Goal: Communication & Community: Answer question/provide support

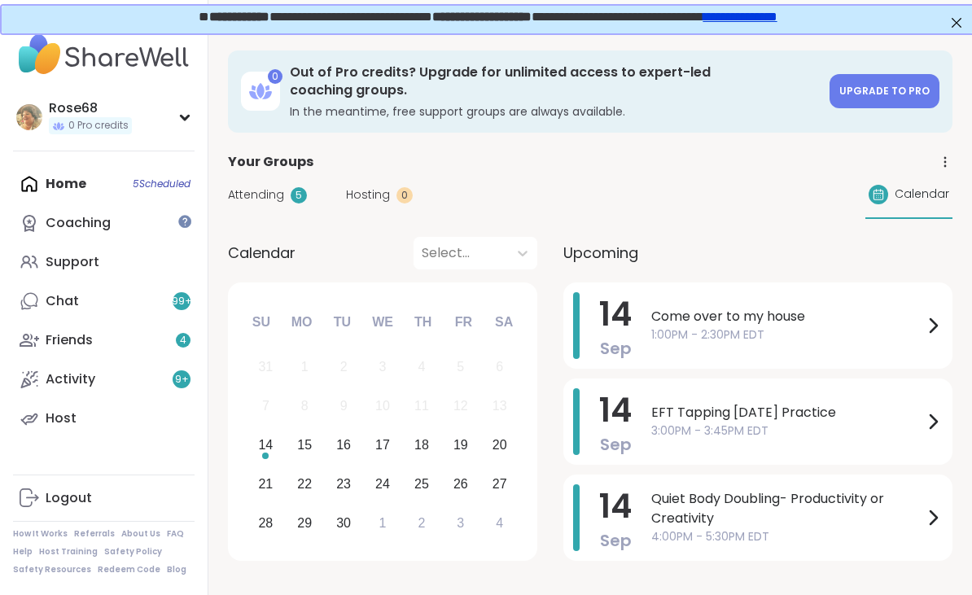
click at [694, 326] on span "1:00PM - 2:30PM EDT" at bounding box center [787, 334] width 272 height 17
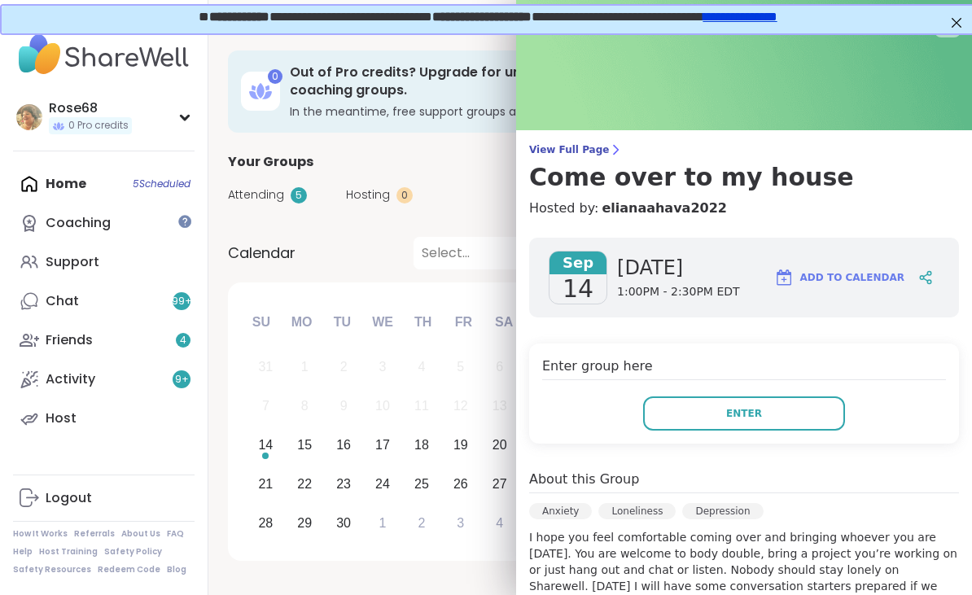
click at [729, 416] on span "Enter" at bounding box center [744, 413] width 36 height 15
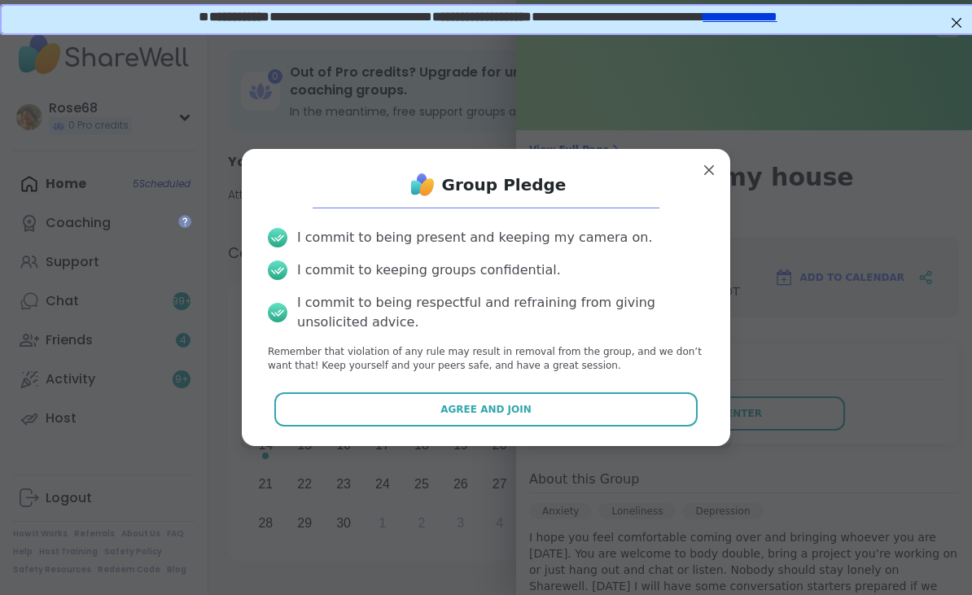
click at [592, 400] on button "Agree and Join" at bounding box center [486, 409] width 424 height 34
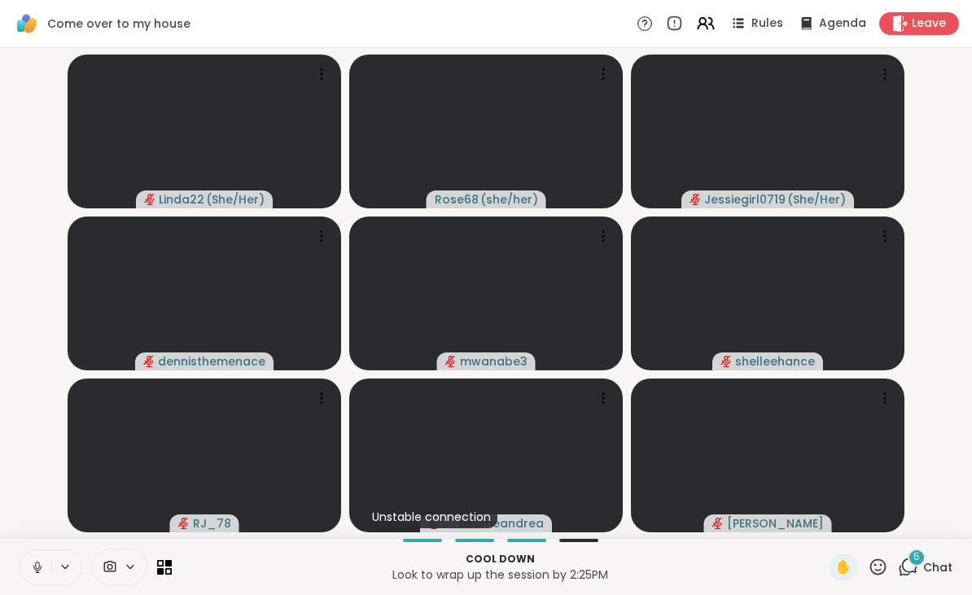
click at [923, 27] on span "Leave" at bounding box center [929, 23] width 34 height 16
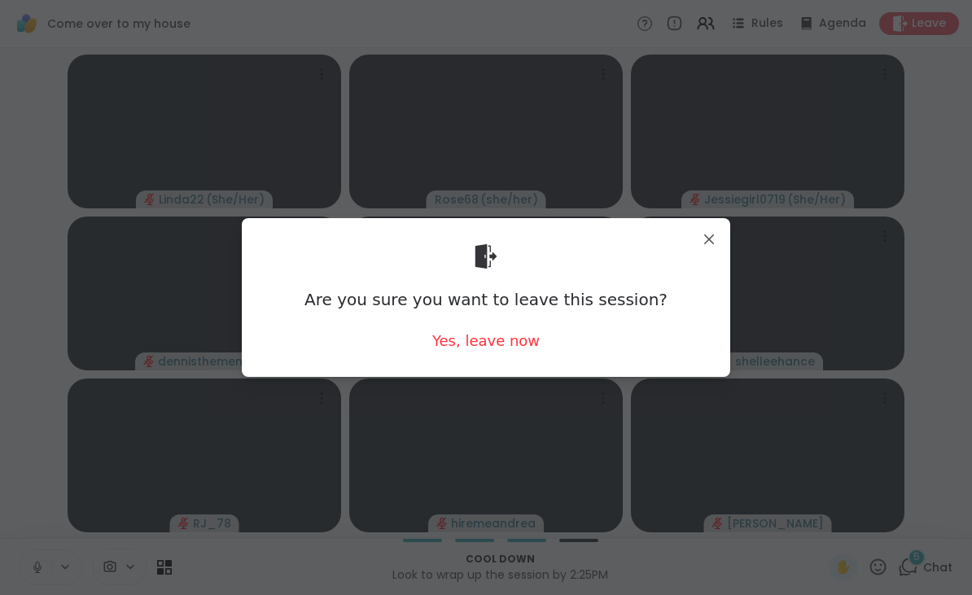
click at [488, 339] on div "Yes, leave now" at bounding box center [485, 340] width 107 height 20
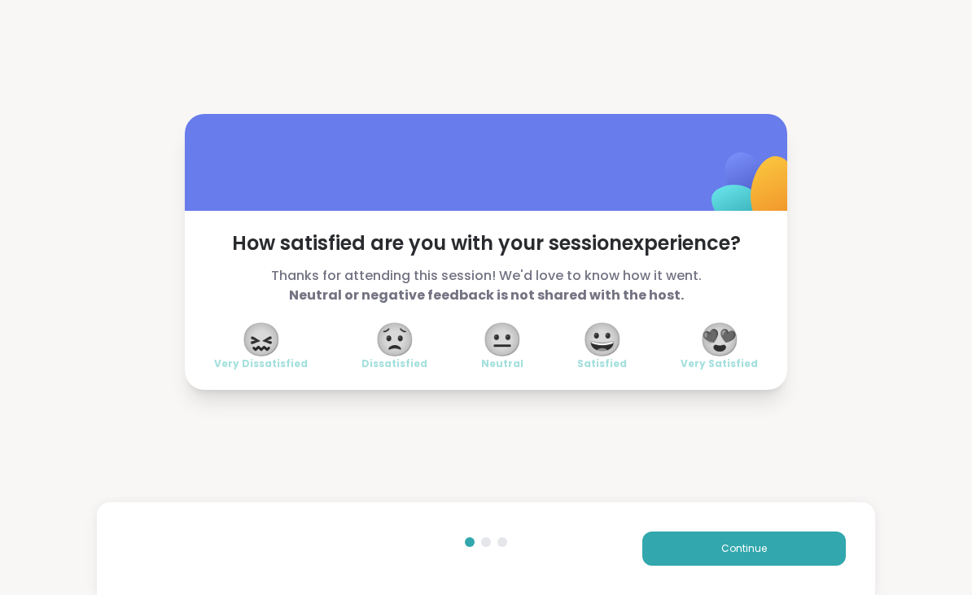
click at [722, 342] on span "😍" at bounding box center [719, 339] width 41 height 29
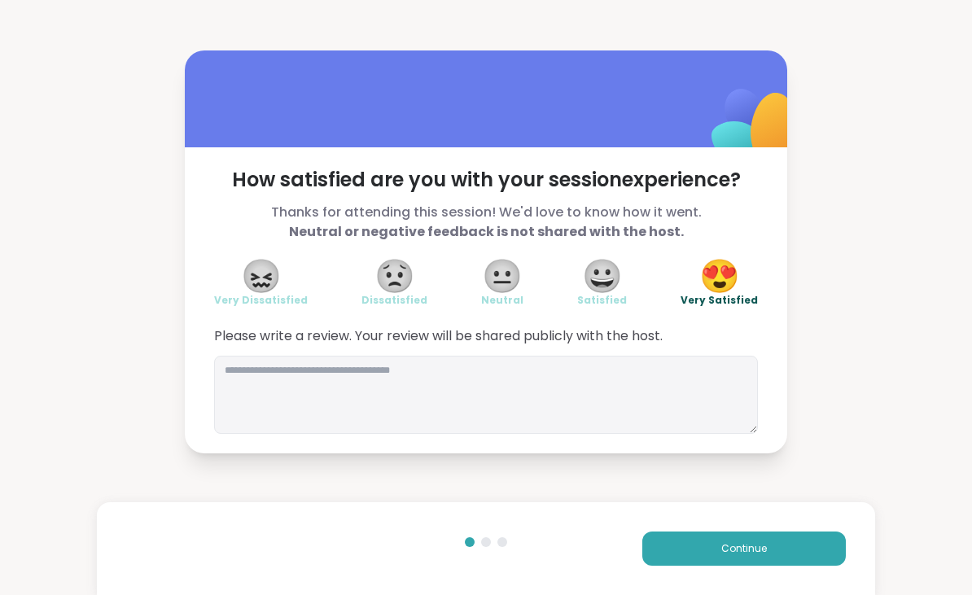
click at [713, 544] on button "Continue" at bounding box center [744, 549] width 204 height 34
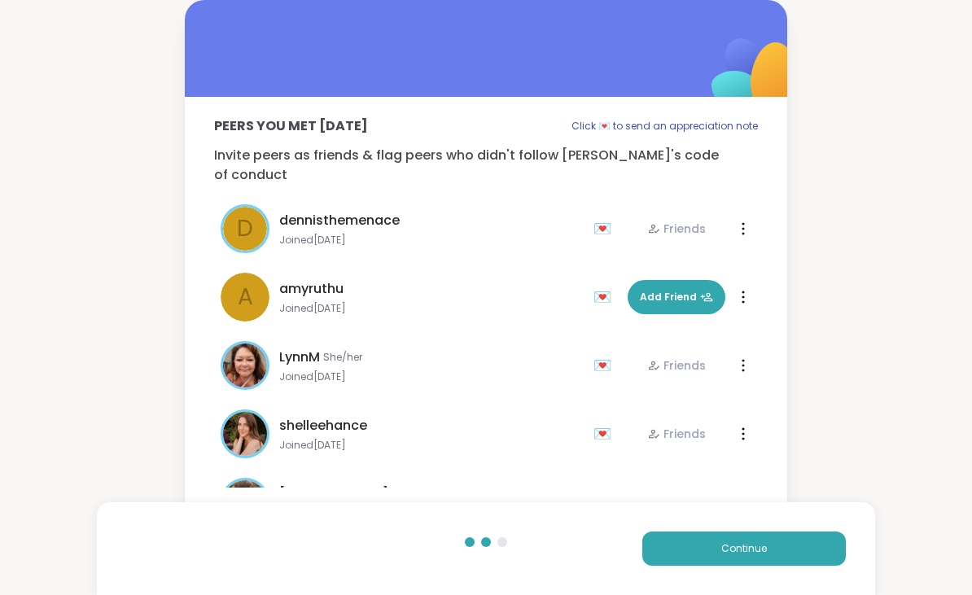
click at [694, 552] on button "Continue" at bounding box center [744, 549] width 204 height 34
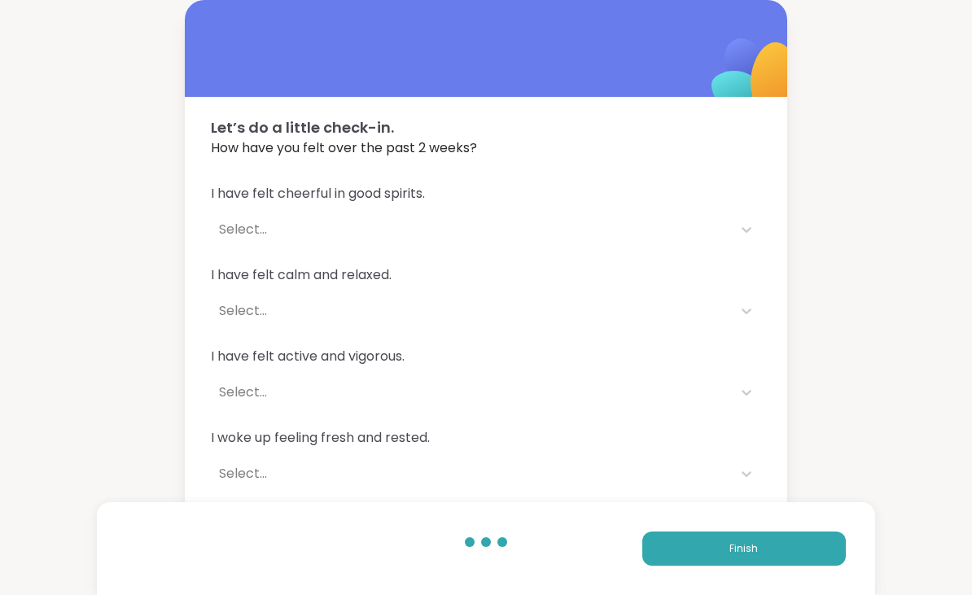
click at [712, 552] on button "Finish" at bounding box center [744, 549] width 204 height 34
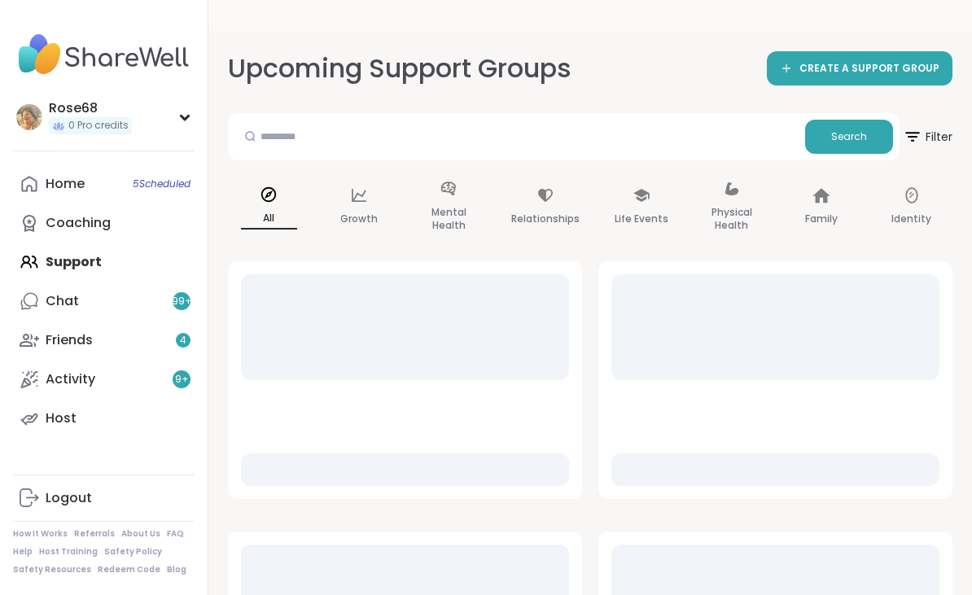
click at [70, 185] on div "Home 5 Scheduled" at bounding box center [65, 184] width 39 height 18
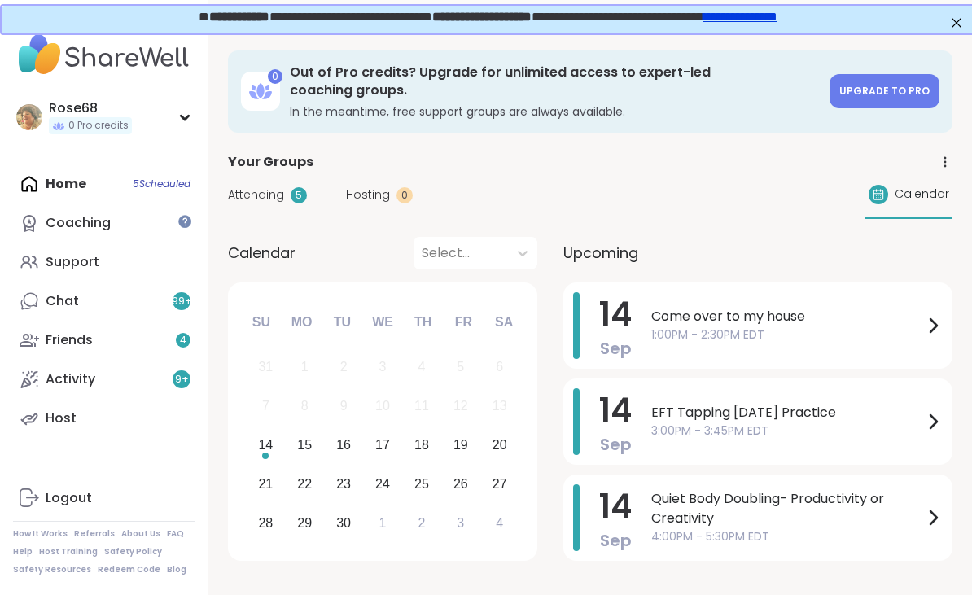
click at [676, 422] on span "3:00PM - 3:45PM EDT" at bounding box center [787, 430] width 272 height 17
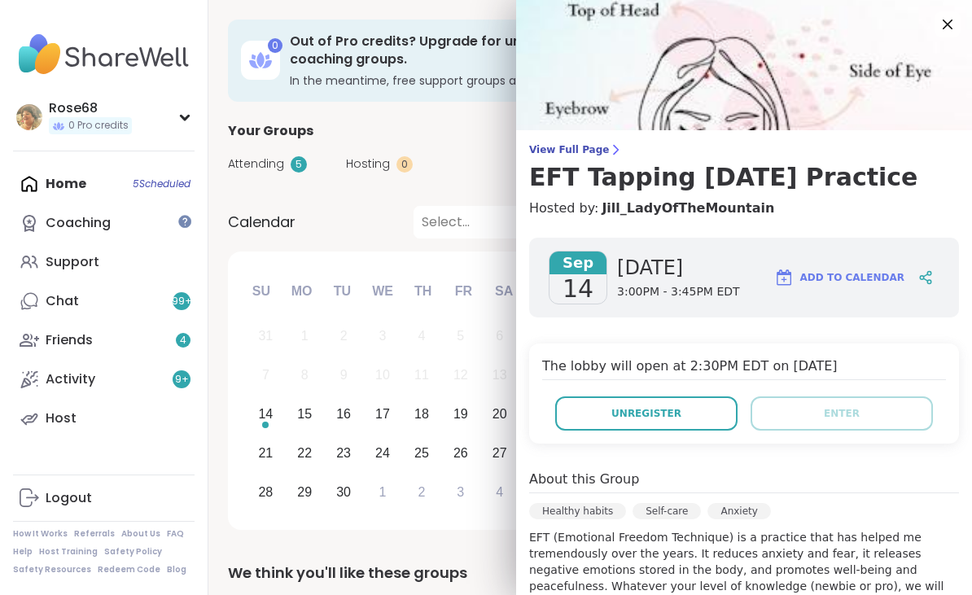
click at [939, 22] on icon at bounding box center [948, 25] width 20 height 20
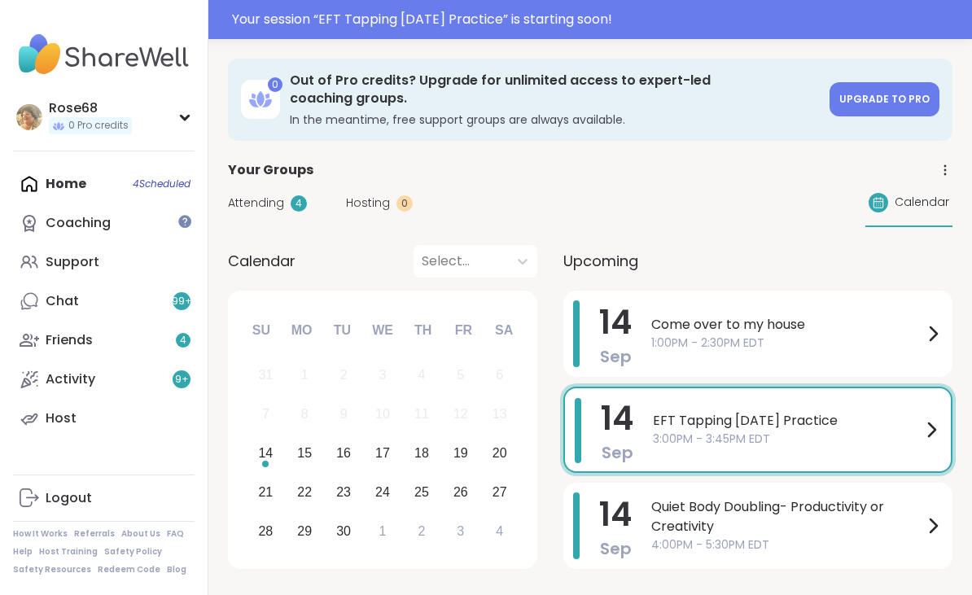
click at [724, 431] on span "3:00PM - 3:45PM EDT" at bounding box center [787, 439] width 269 height 17
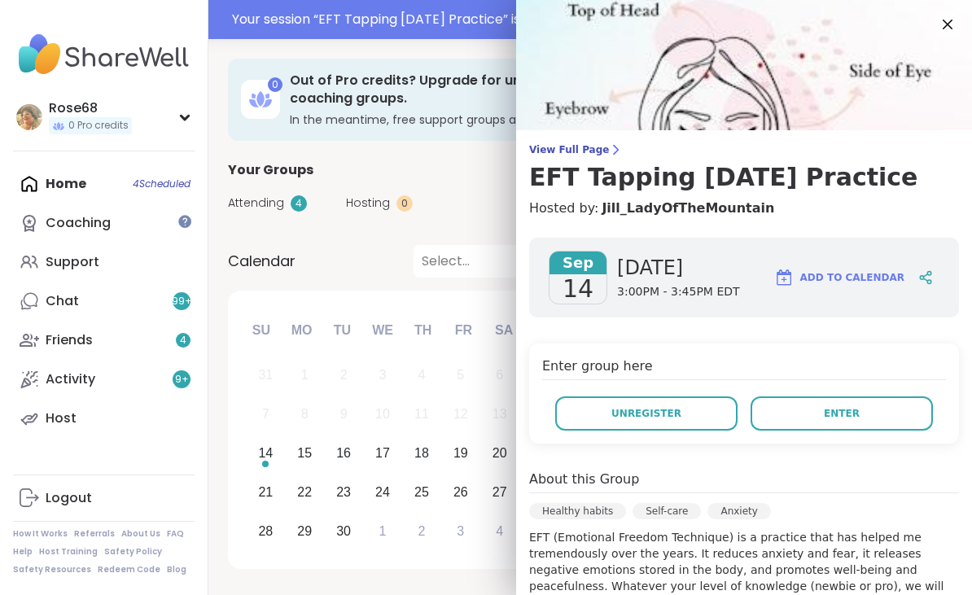
click at [862, 414] on button "Enter" at bounding box center [842, 413] width 182 height 34
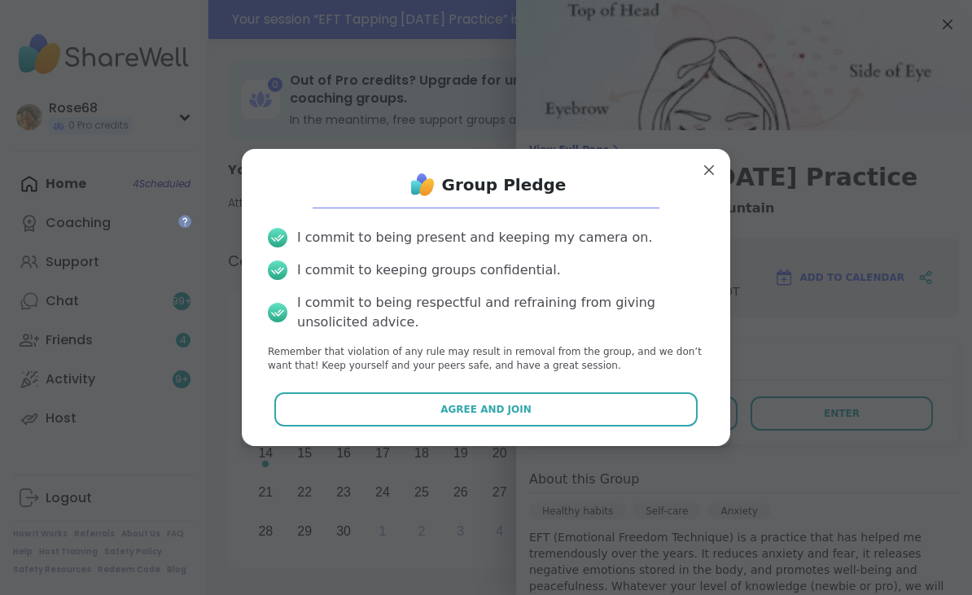
click at [485, 423] on button "Agree and Join" at bounding box center [486, 409] width 424 height 34
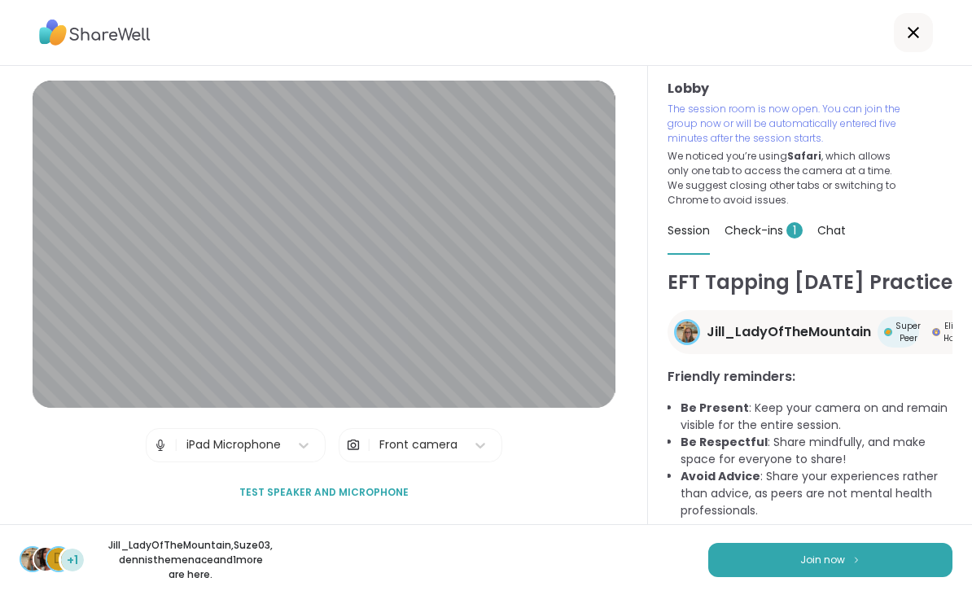
click at [807, 563] on span "Join now" at bounding box center [822, 560] width 45 height 15
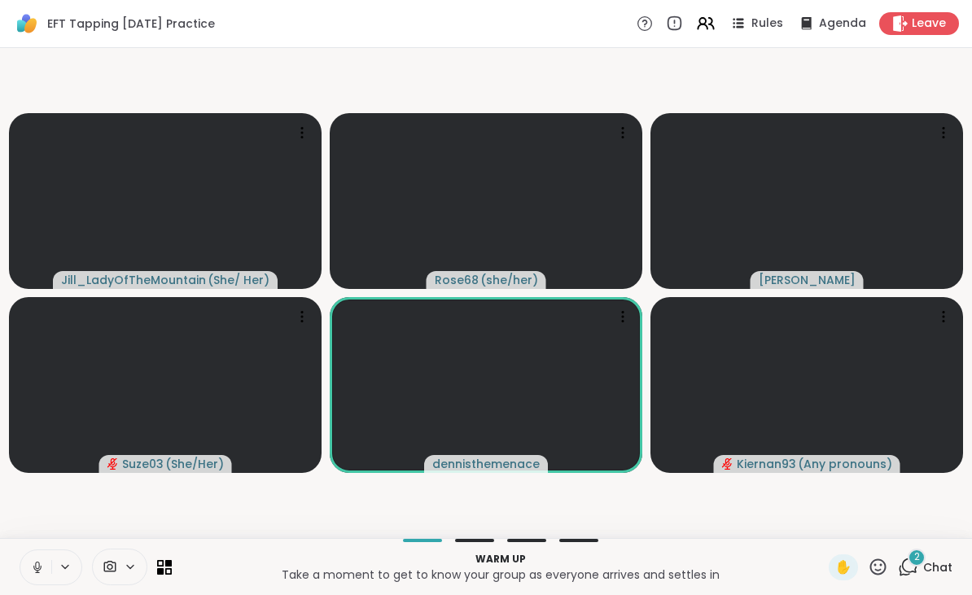
click at [34, 553] on button at bounding box center [35, 567] width 31 height 34
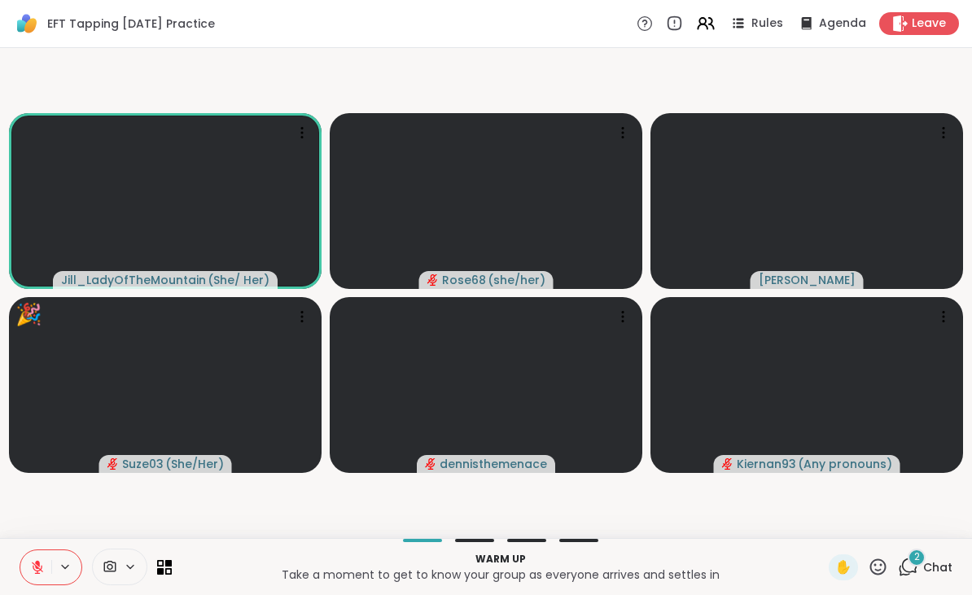
click at [882, 561] on icon at bounding box center [878, 566] width 16 height 16
click at [904, 518] on span "🌟" at bounding box center [902, 524] width 16 height 20
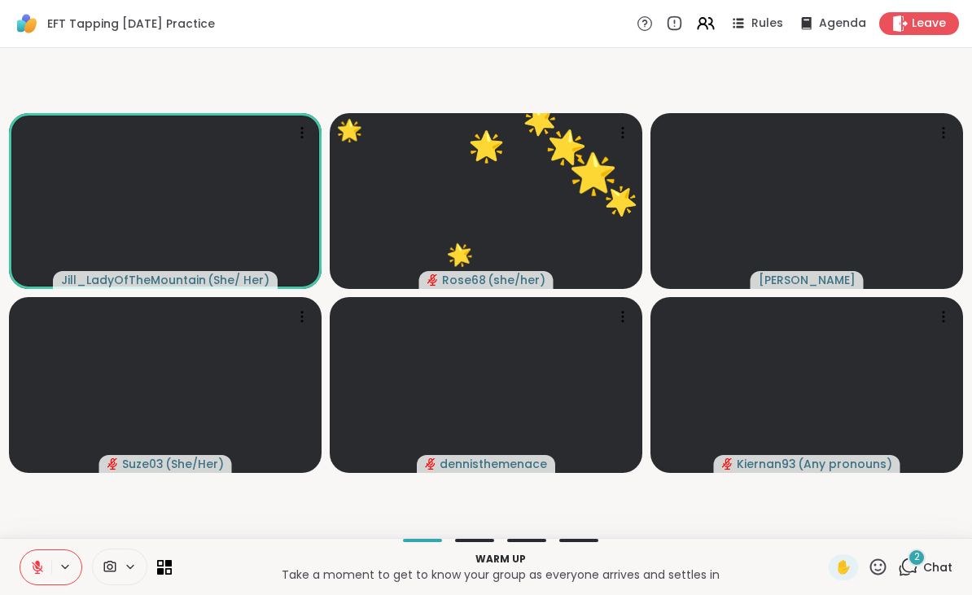
click at [882, 558] on icon at bounding box center [878, 567] width 20 height 20
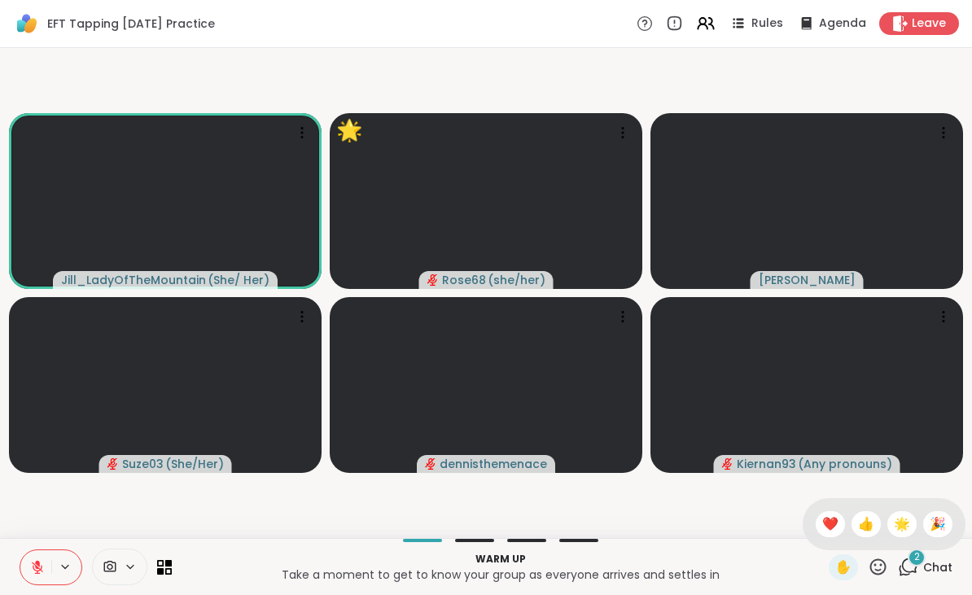
click at [816, 515] on div "❤️" at bounding box center [830, 524] width 29 height 26
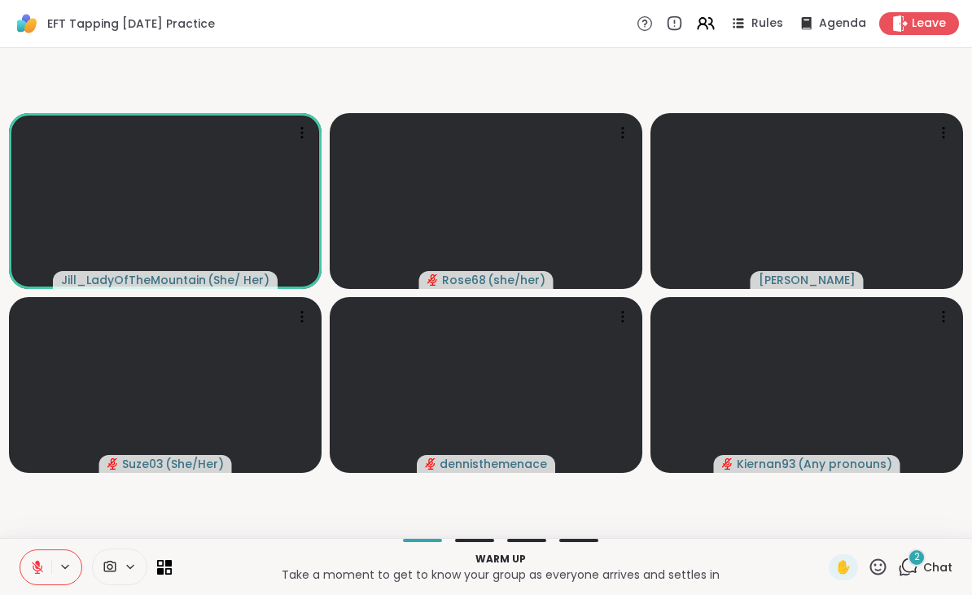
click at [912, 556] on div "2" at bounding box center [917, 558] width 18 height 18
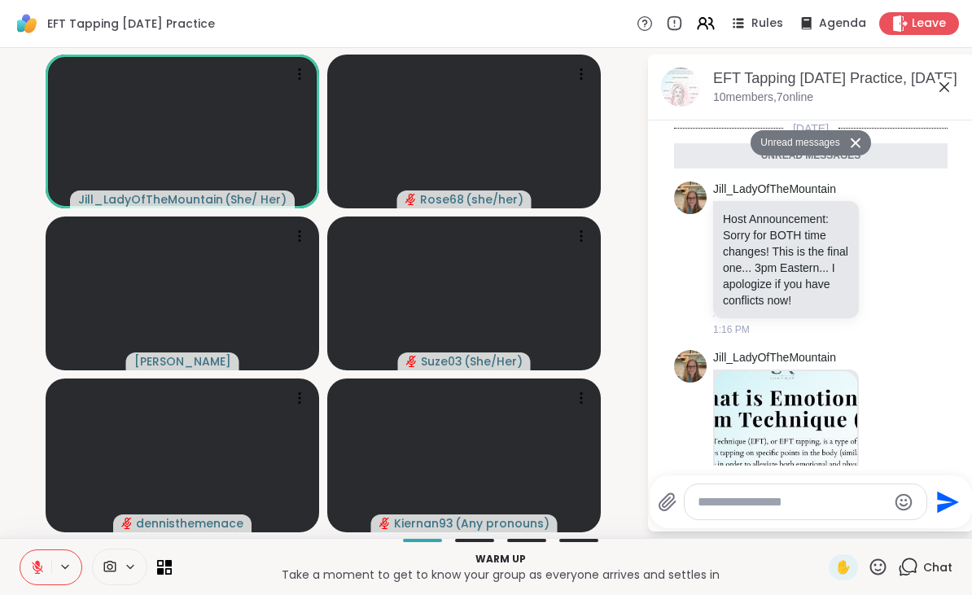
scroll to position [612, 0]
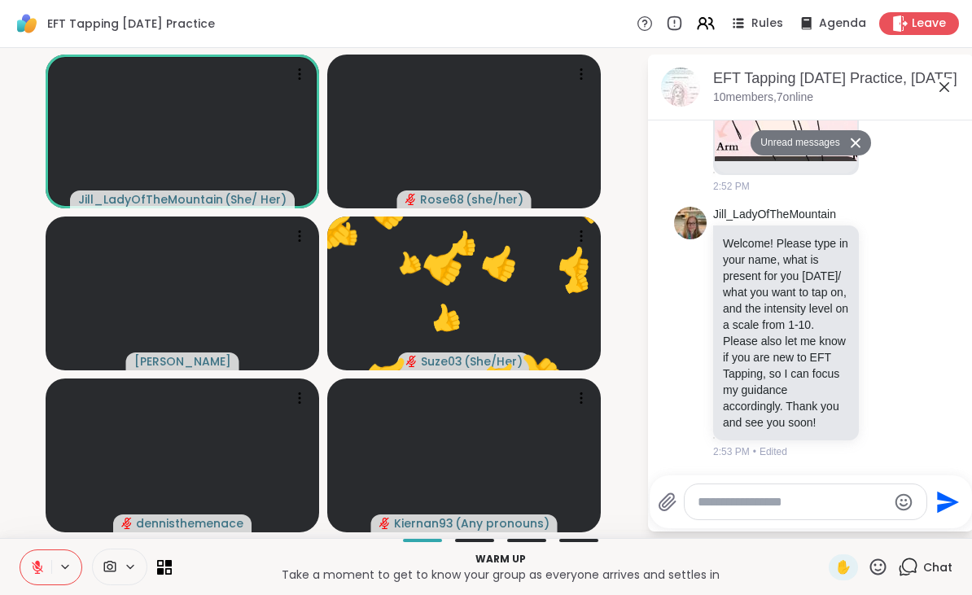
click at [737, 507] on textarea "Type your message" at bounding box center [793, 502] width 190 height 16
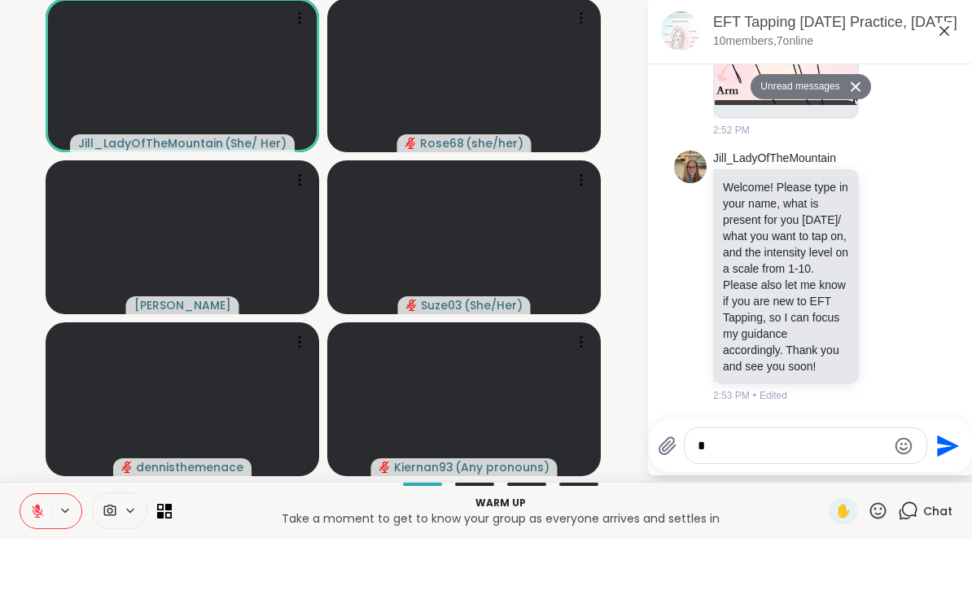
scroll to position [0, 0]
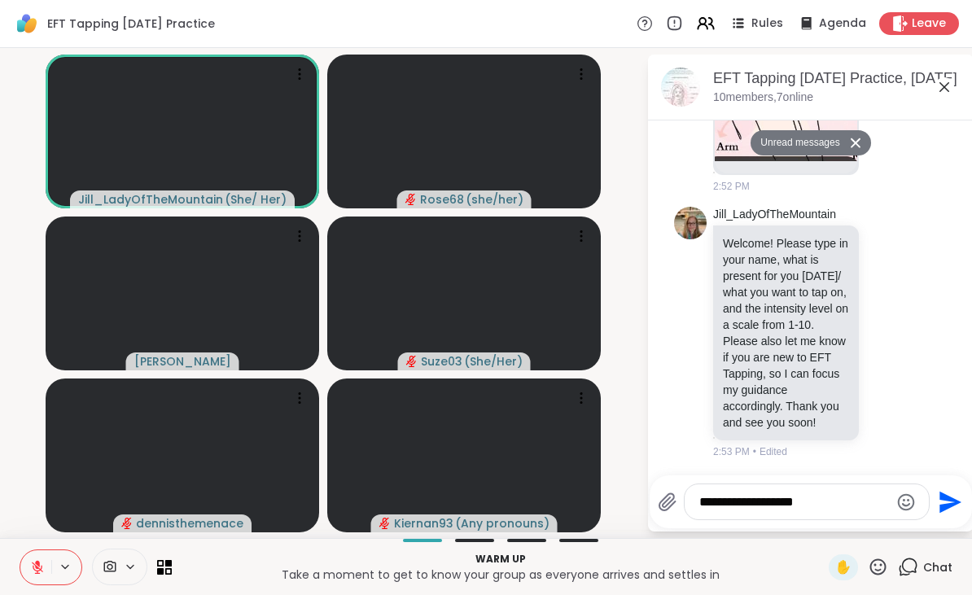
type textarea "**********"
click at [952, 502] on icon "Send" at bounding box center [948, 502] width 26 height 26
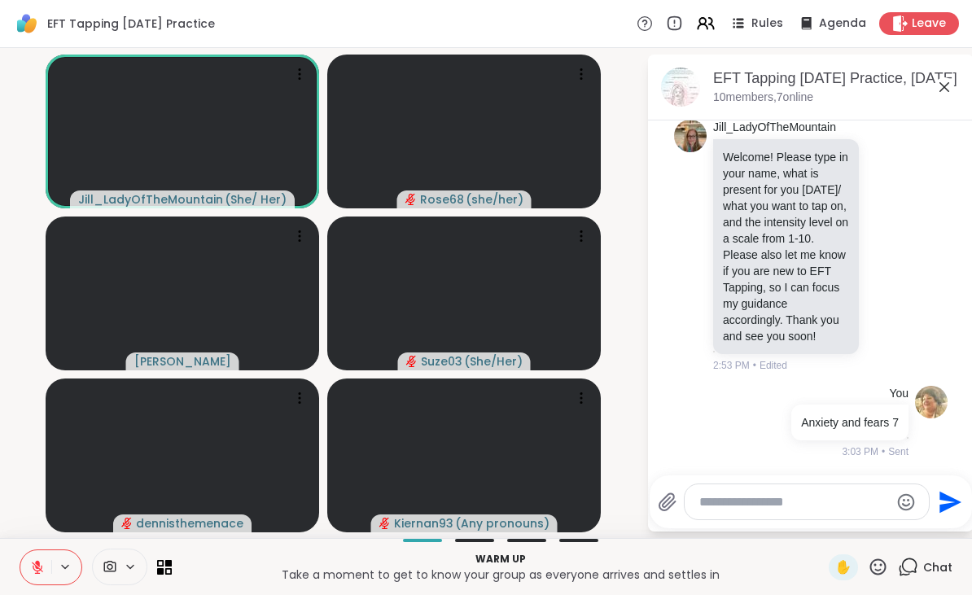
scroll to position [763, 0]
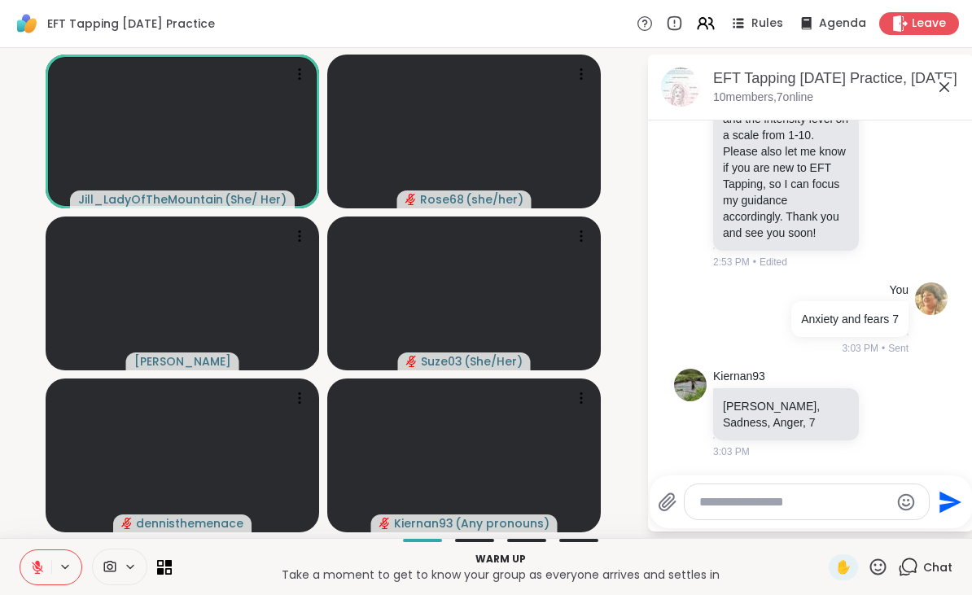
click at [946, 85] on icon at bounding box center [944, 87] width 10 height 10
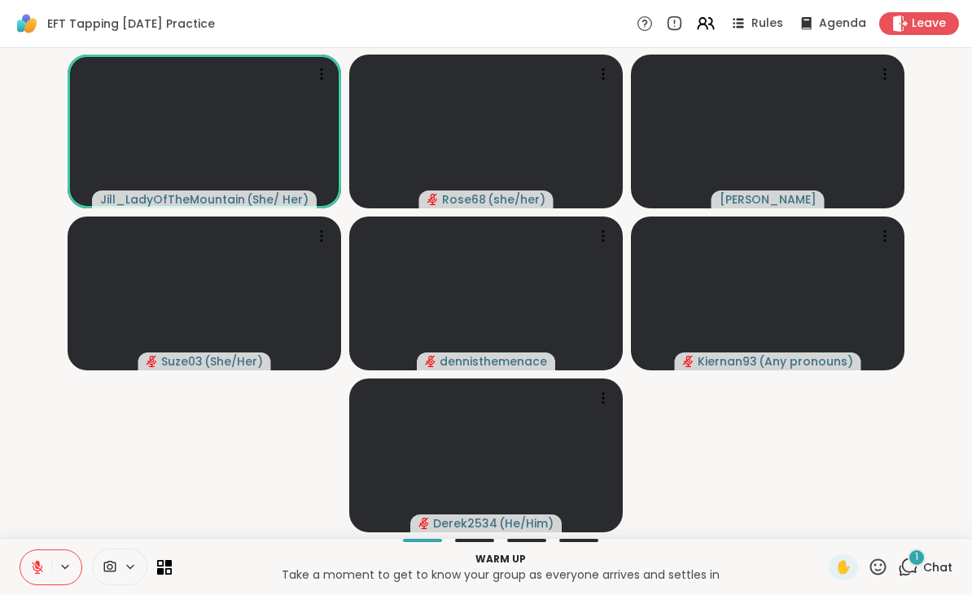
click at [911, 567] on icon at bounding box center [908, 567] width 20 height 20
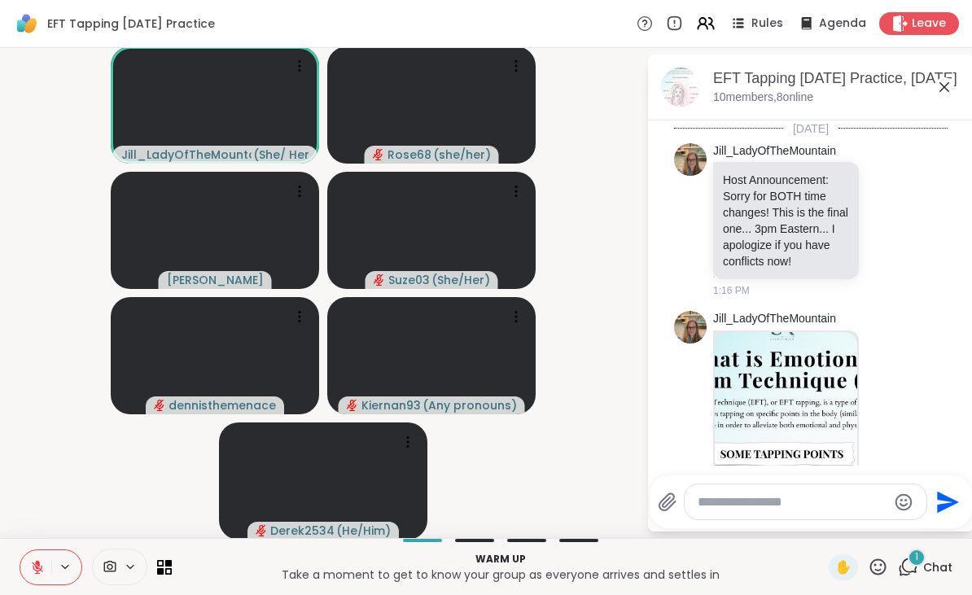
scroll to position [904, 0]
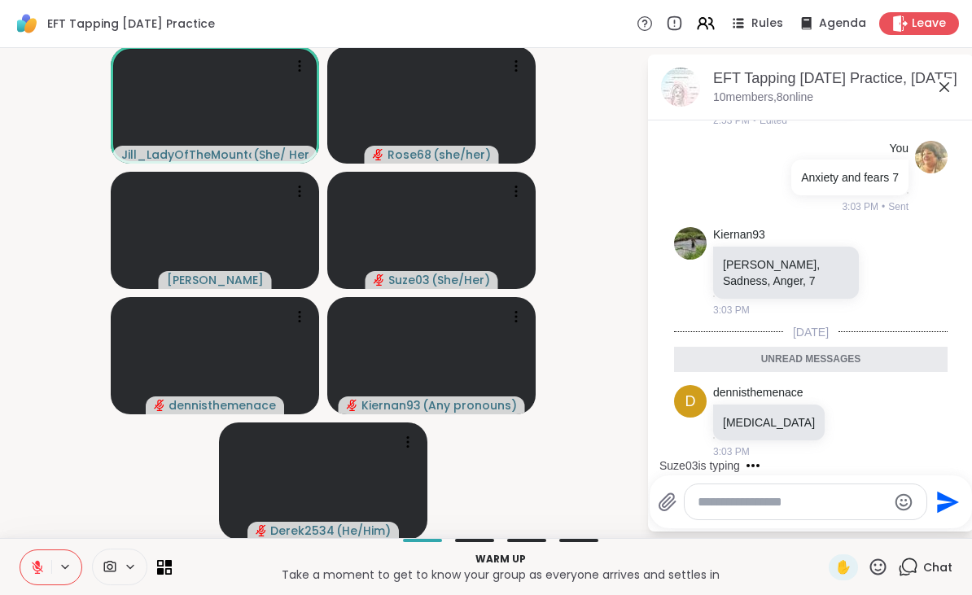
click at [846, 419] on icon at bounding box center [853, 422] width 15 height 16
click at [846, 396] on div "Select Reaction: Heart" at bounding box center [853, 395] width 15 height 15
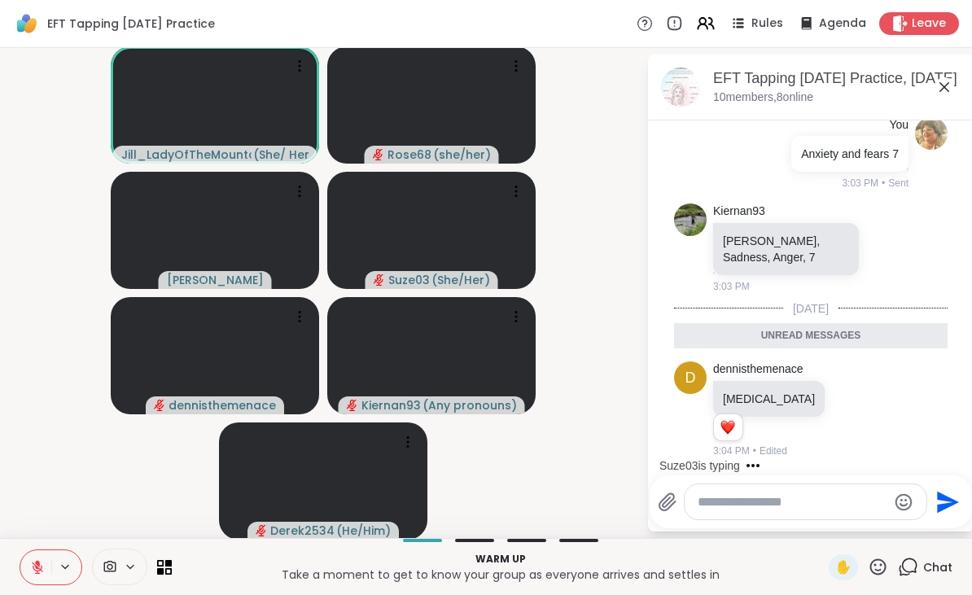
click at [865, 411] on icon at bounding box center [870, 409] width 11 height 11
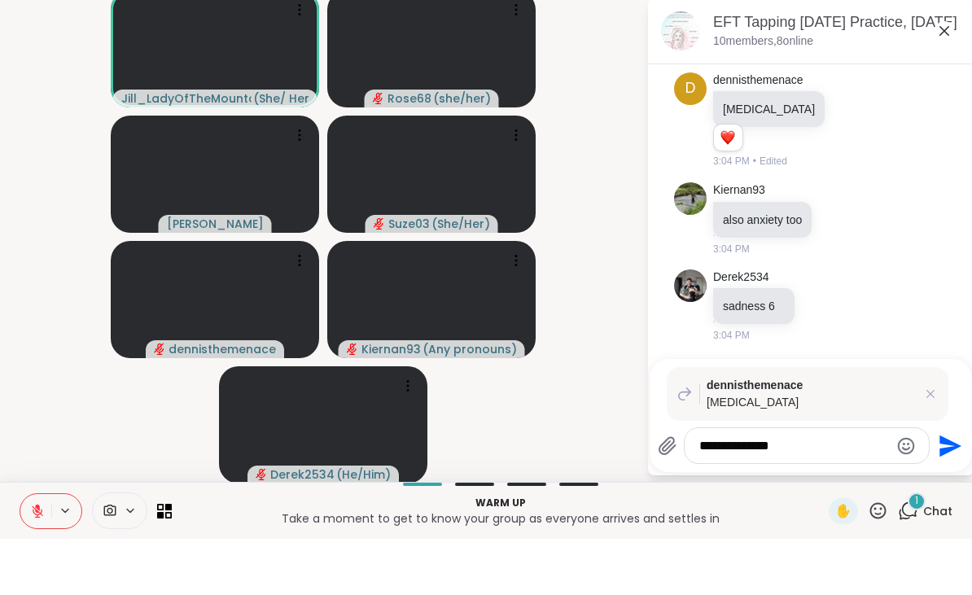
scroll to position [1256, 0]
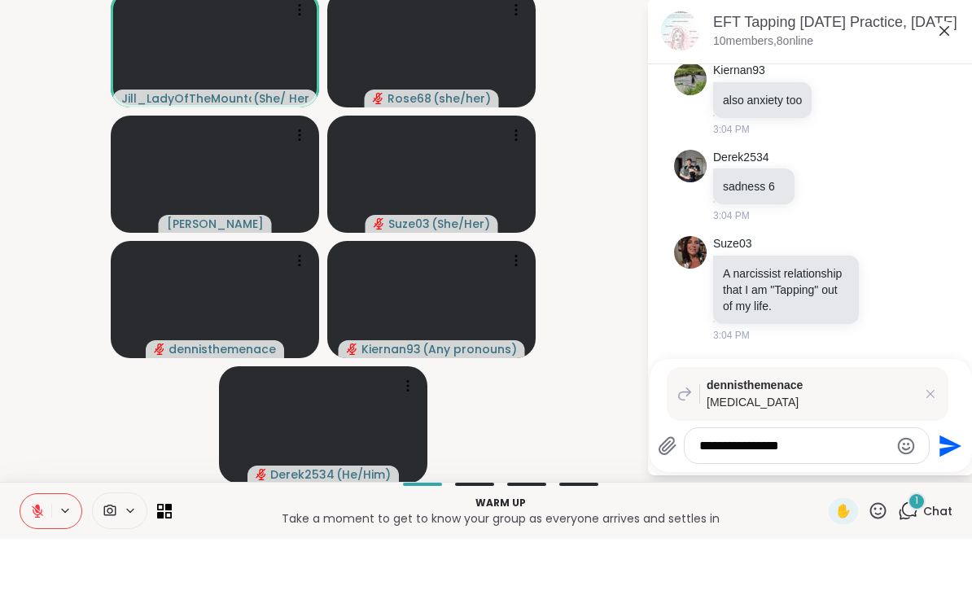
type textarea "**********"
click at [944, 491] on icon "Send" at bounding box center [950, 502] width 22 height 22
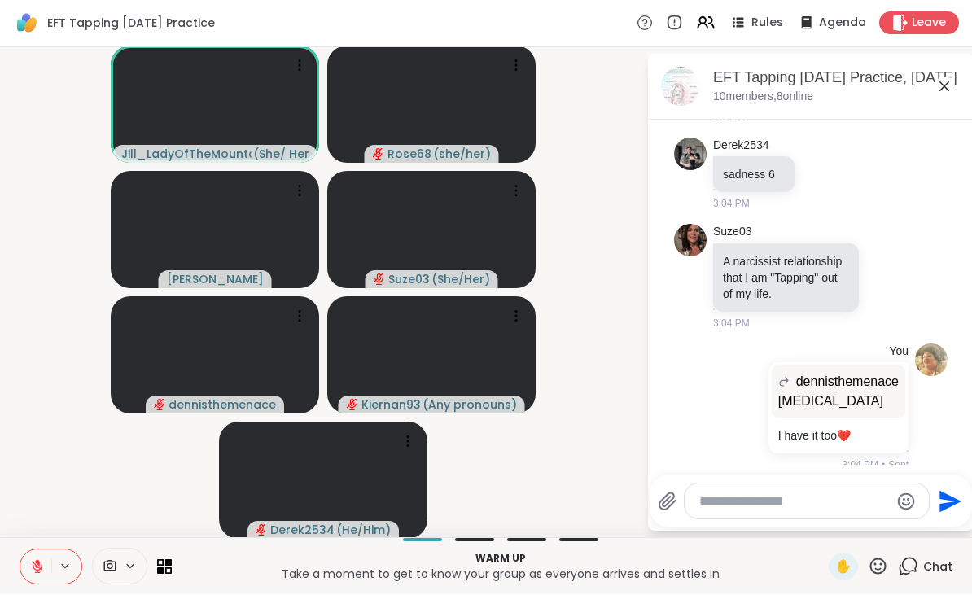
scroll to position [1298, 0]
click at [958, 77] on div "EFT Tapping Sunday Practice, Sep 14" at bounding box center [836, 78] width 247 height 20
click at [946, 91] on icon at bounding box center [944, 87] width 20 height 20
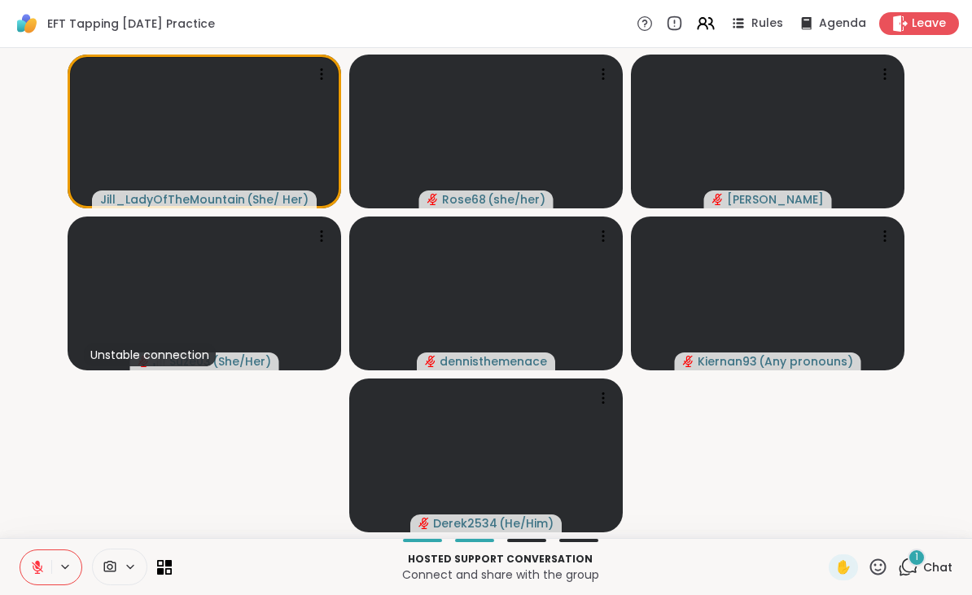
click at [910, 556] on div "1" at bounding box center [917, 558] width 18 height 18
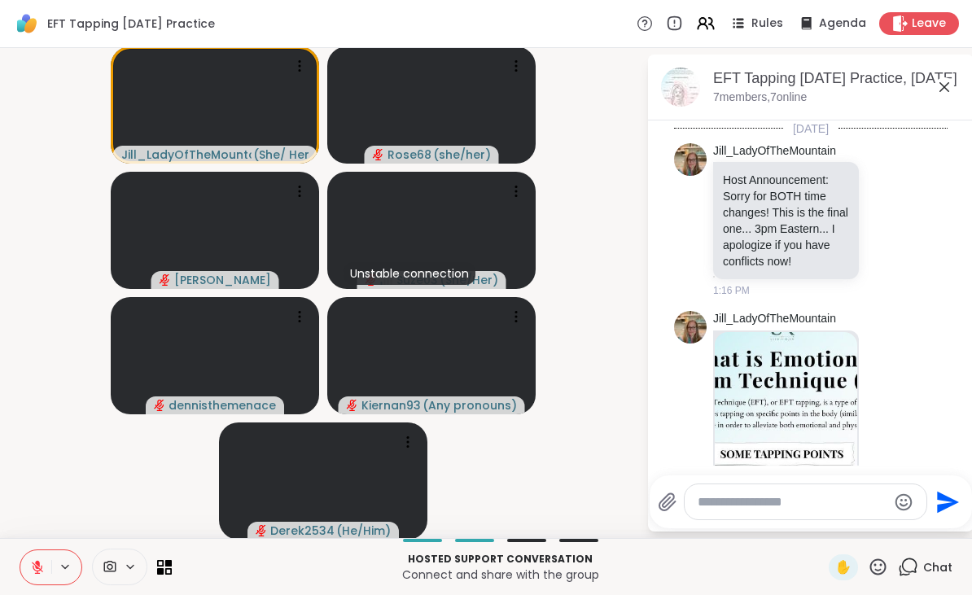
scroll to position [1597, 0]
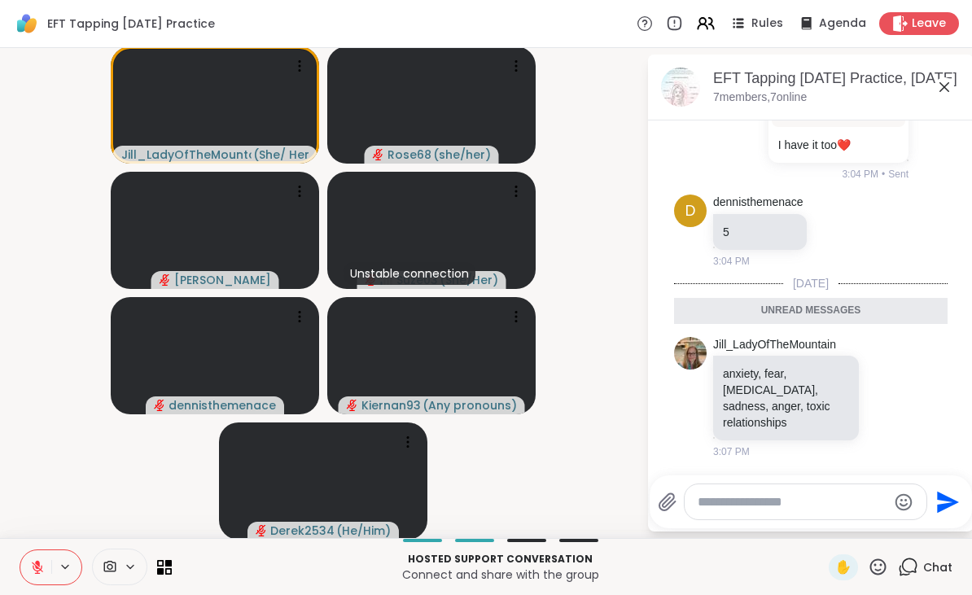
click at [717, 509] on textarea "Type your message" at bounding box center [793, 502] width 190 height 16
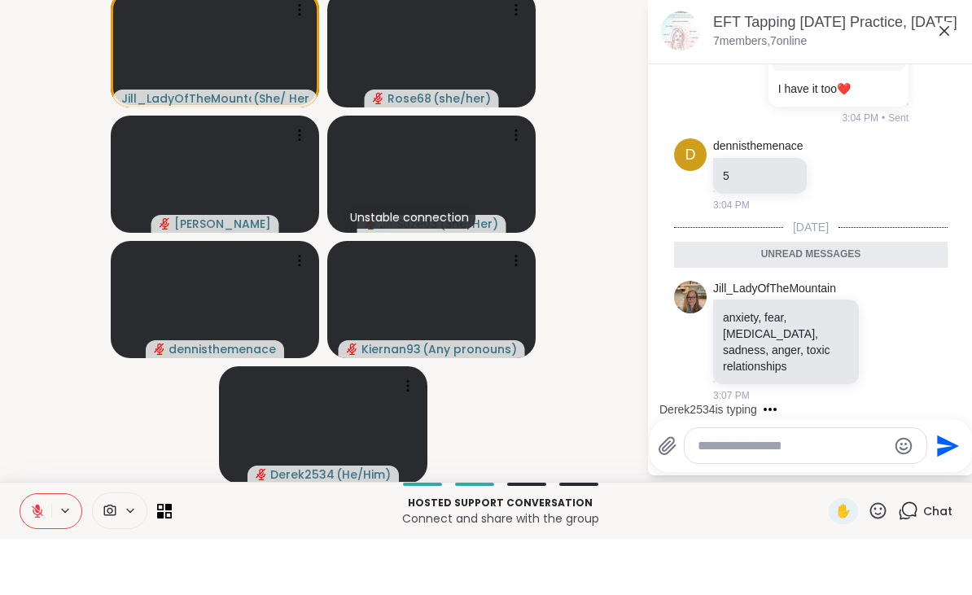
scroll to position [1645, 0]
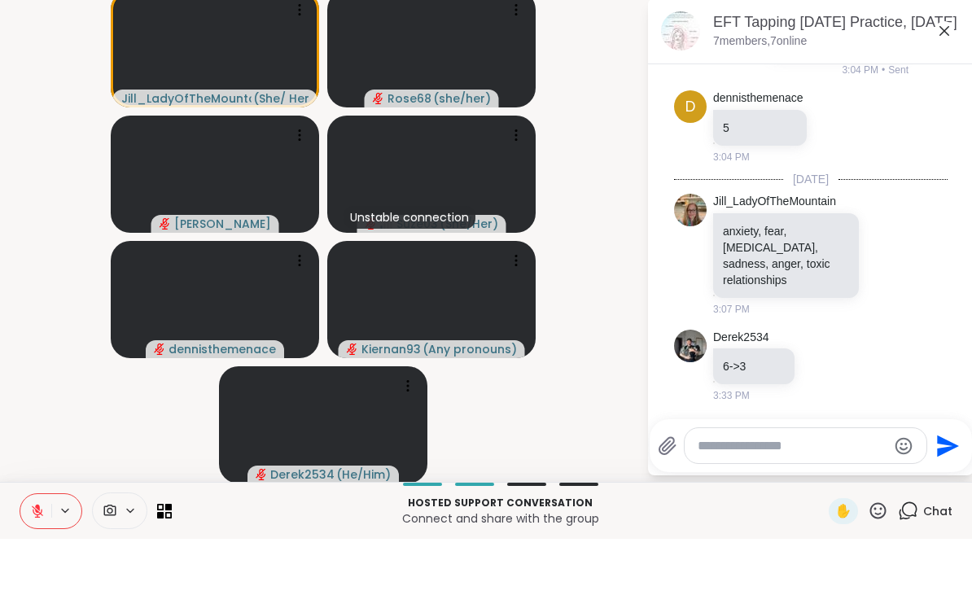
type textarea "*"
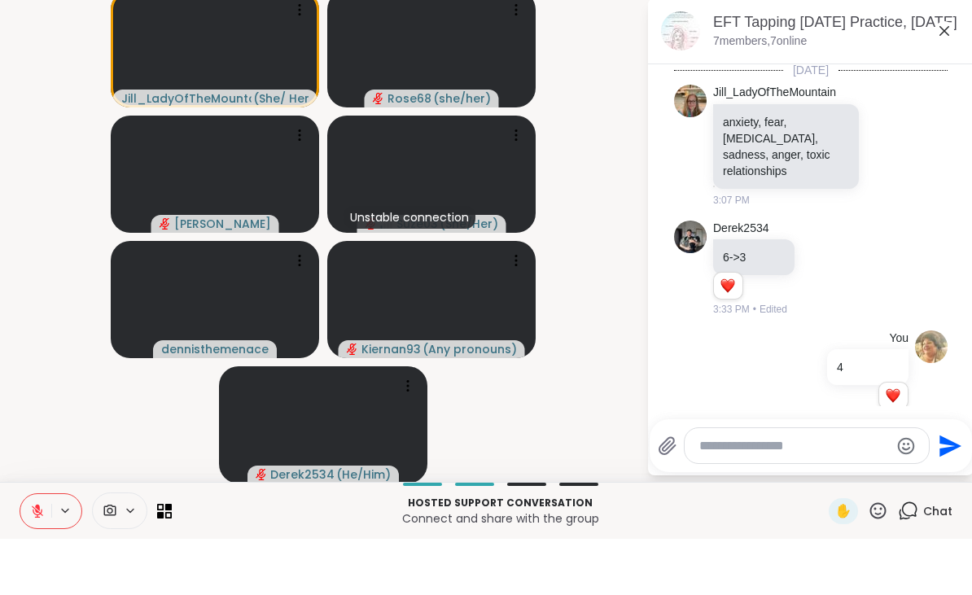
scroll to position [1777, 0]
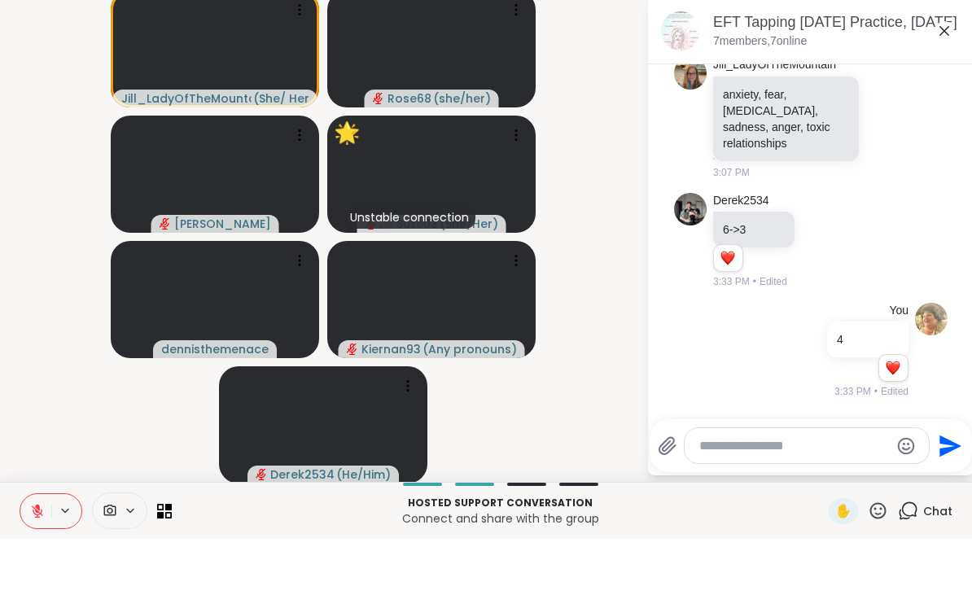
click at [948, 77] on icon at bounding box center [944, 87] width 20 height 20
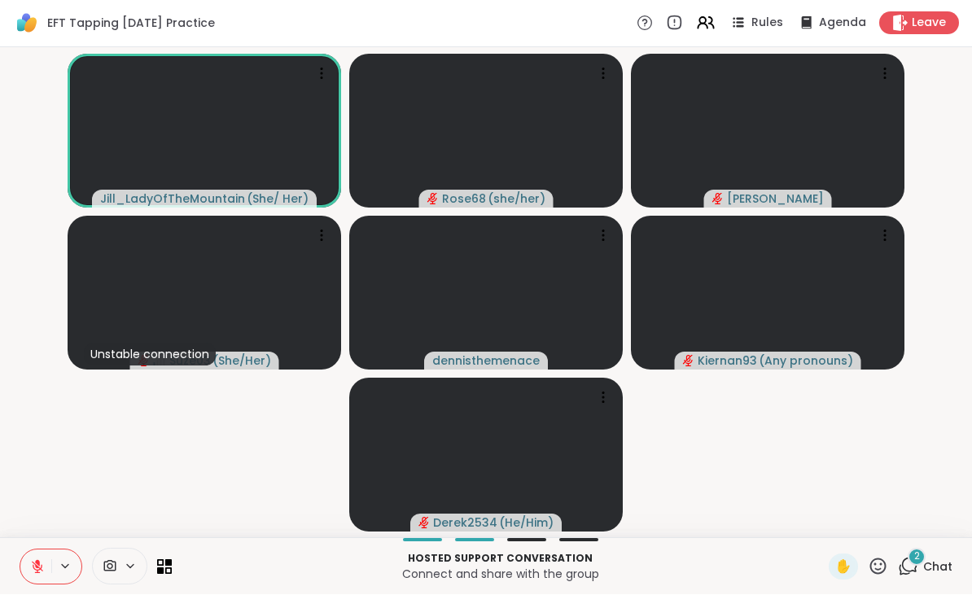
click at [836, 570] on span "✋" at bounding box center [843, 568] width 16 height 20
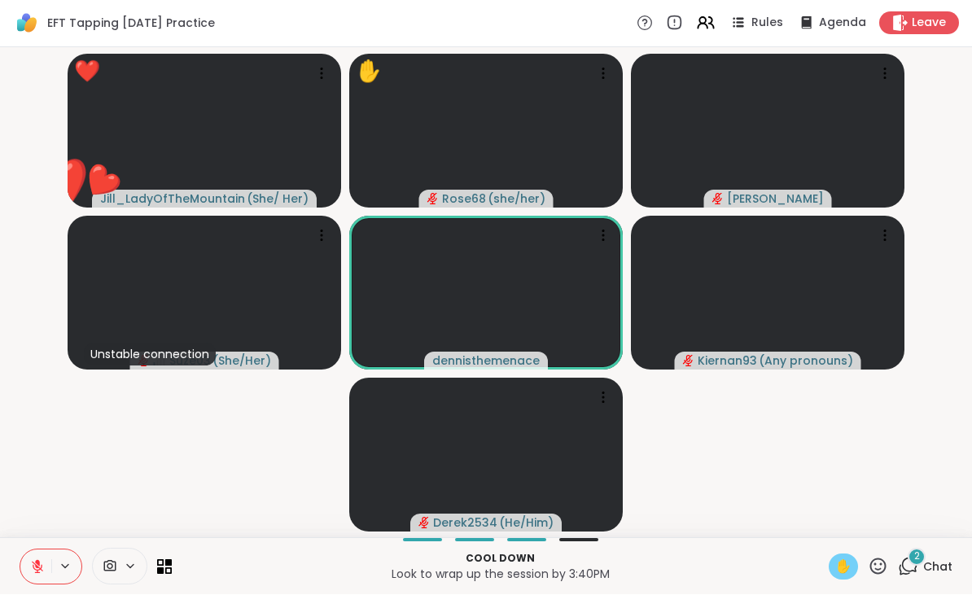
click at [885, 568] on icon at bounding box center [878, 567] width 20 height 20
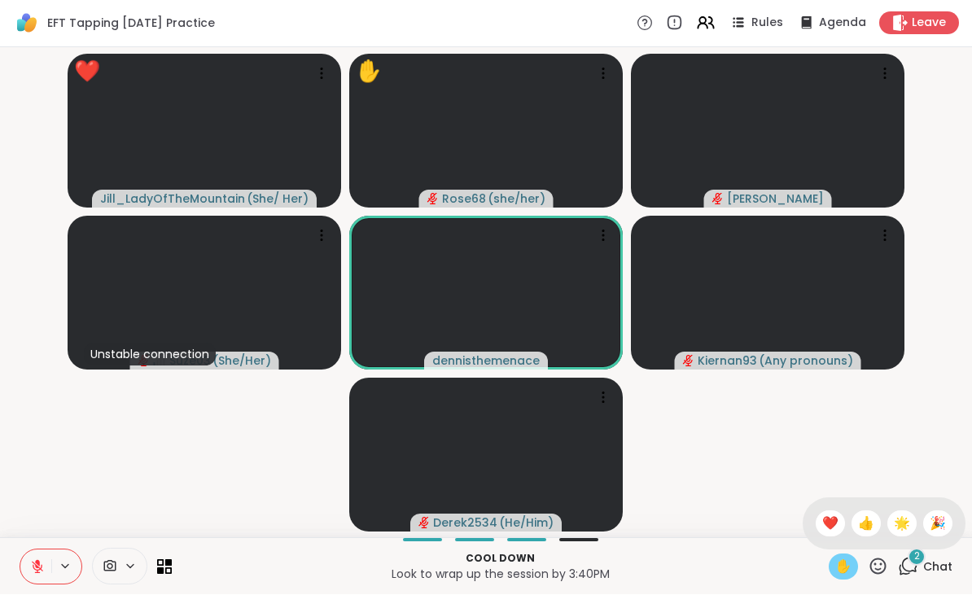
click at [830, 520] on span "❤️" at bounding box center [830, 524] width 16 height 20
click at [881, 558] on icon at bounding box center [878, 567] width 20 height 20
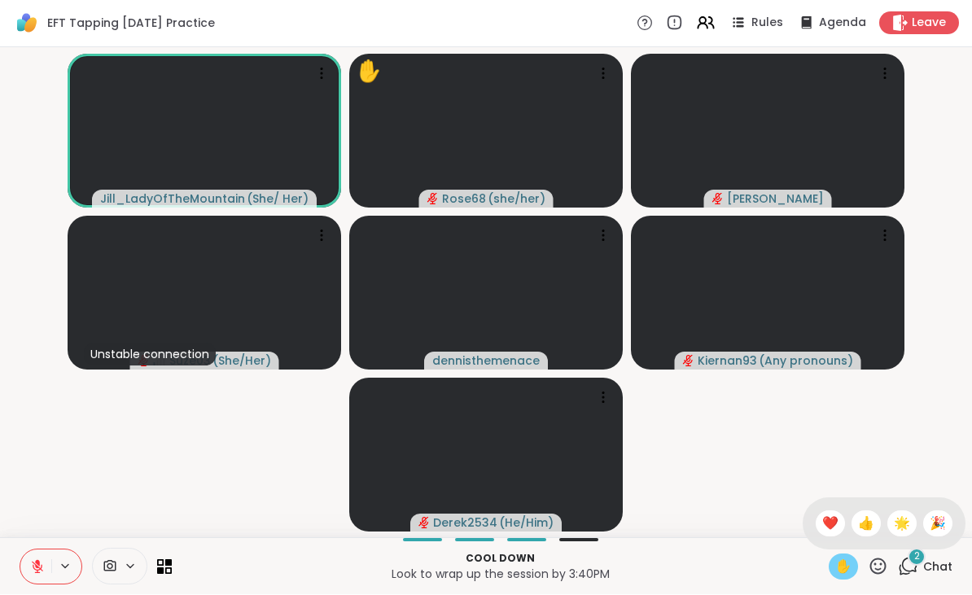
click at [823, 519] on span "❤️" at bounding box center [830, 524] width 16 height 20
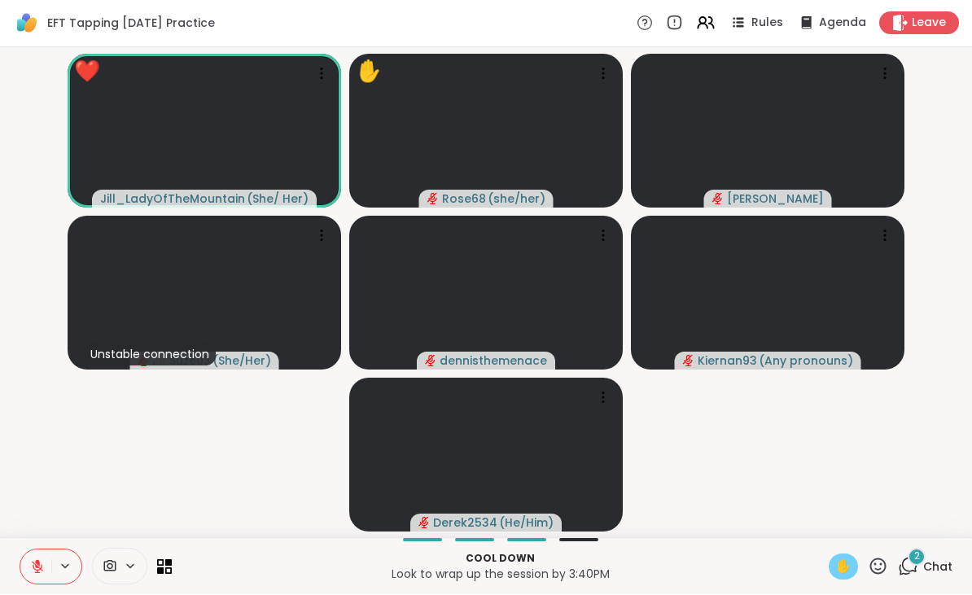
click at [47, 566] on button at bounding box center [35, 567] width 31 height 34
click at [837, 567] on span "✋" at bounding box center [843, 568] width 16 height 20
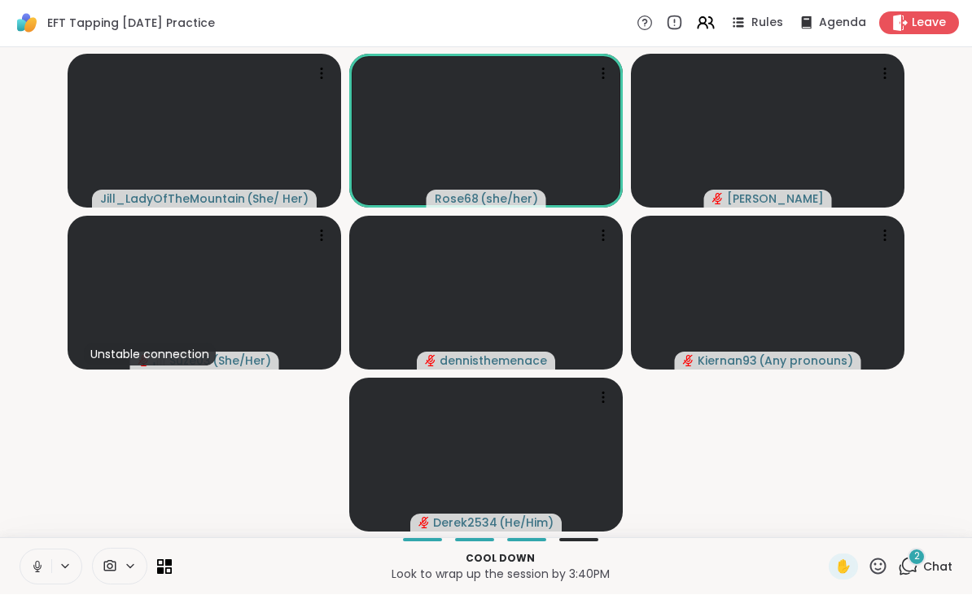
click at [47, 565] on button at bounding box center [35, 567] width 31 height 34
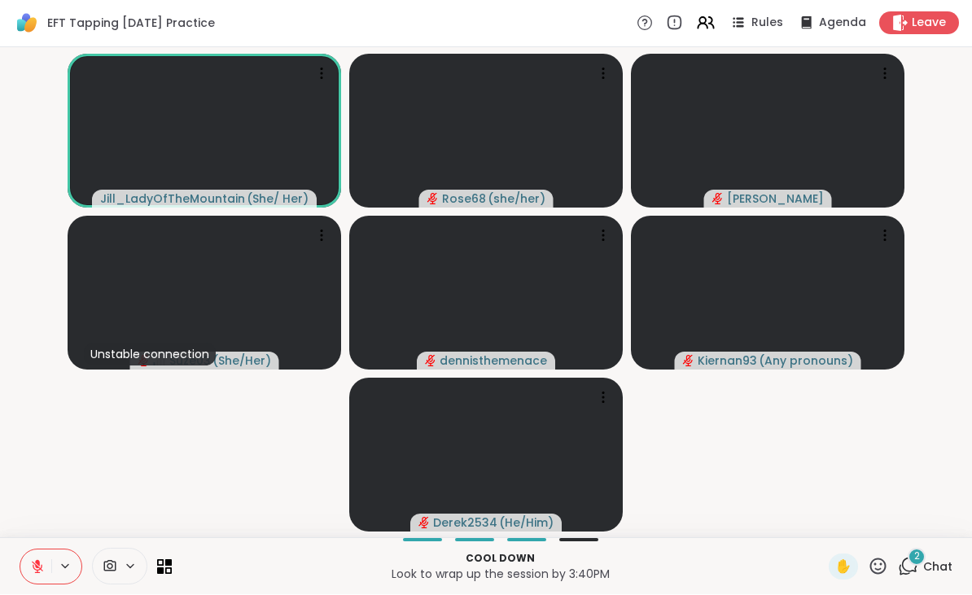
click at [50, 556] on button at bounding box center [35, 567] width 31 height 34
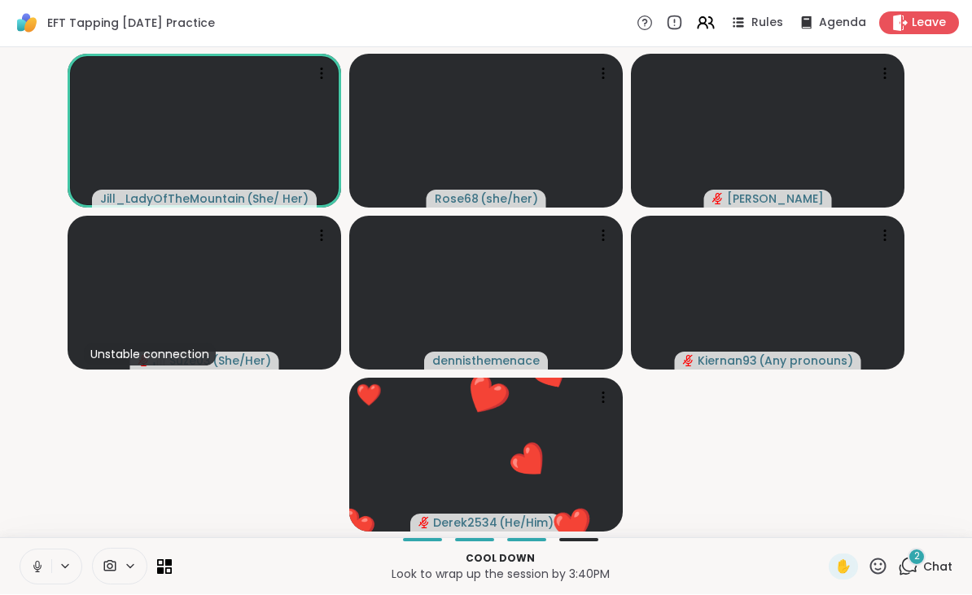
click at [912, 564] on icon at bounding box center [908, 567] width 20 height 20
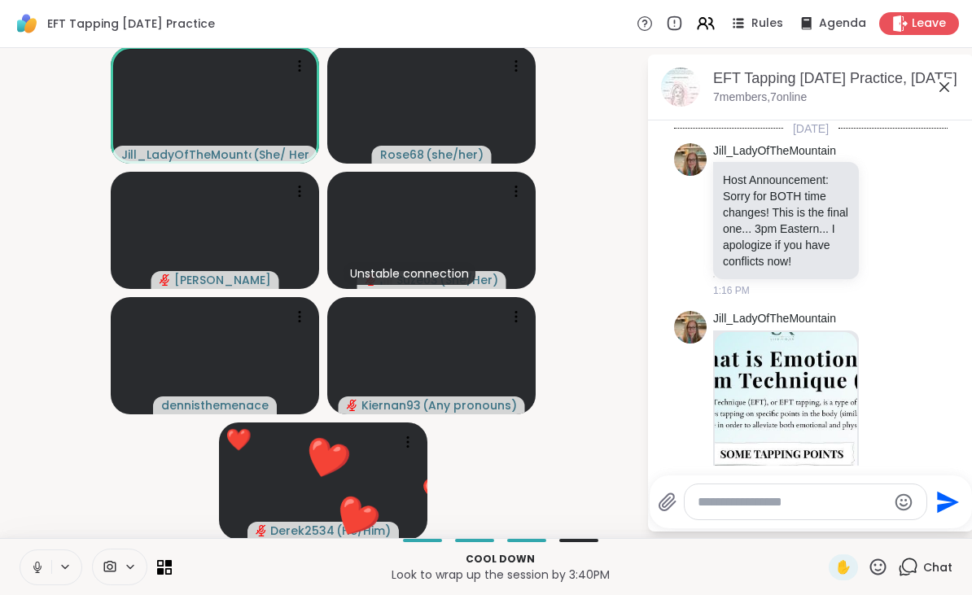
scroll to position [2033, 0]
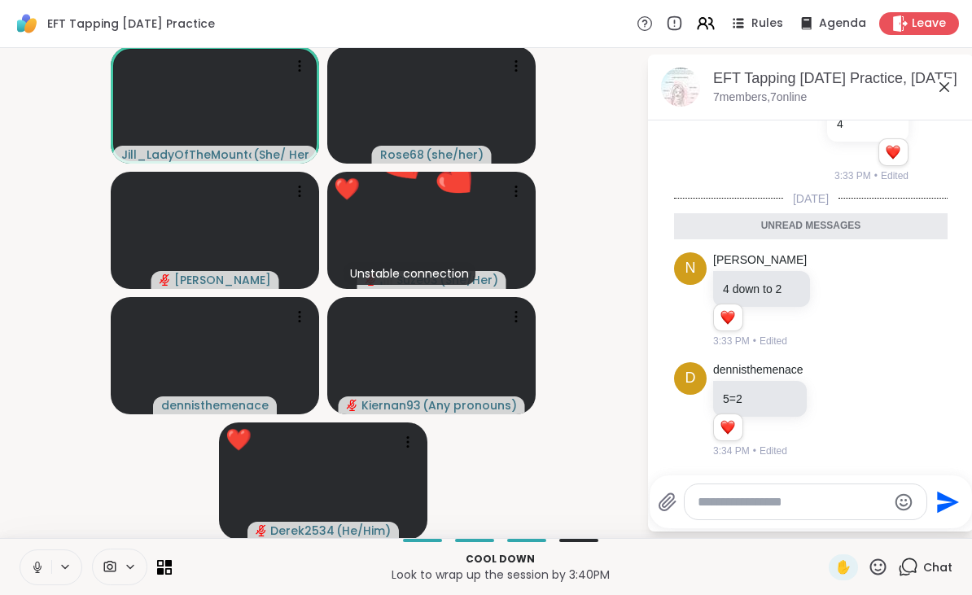
click at [711, 502] on textarea "Type your message" at bounding box center [793, 502] width 190 height 16
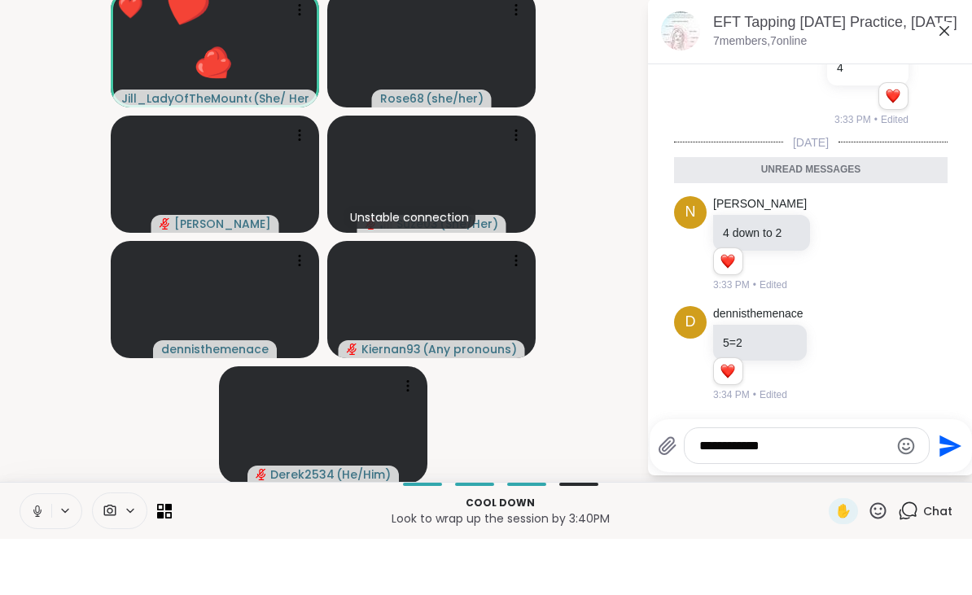
scroll to position [2081, 0]
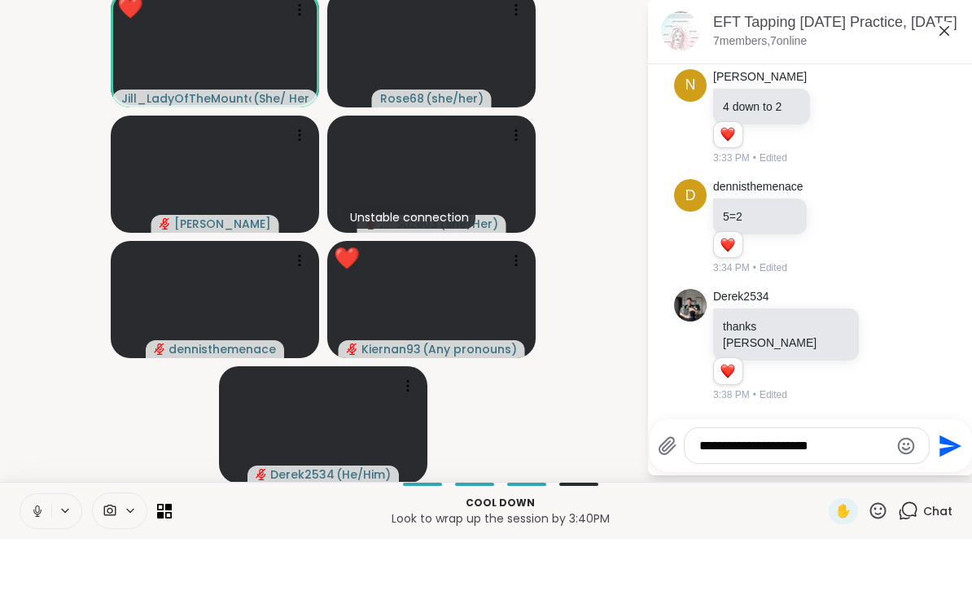
type textarea "**********"
click at [935, 489] on icon "Send" at bounding box center [948, 502] width 26 height 26
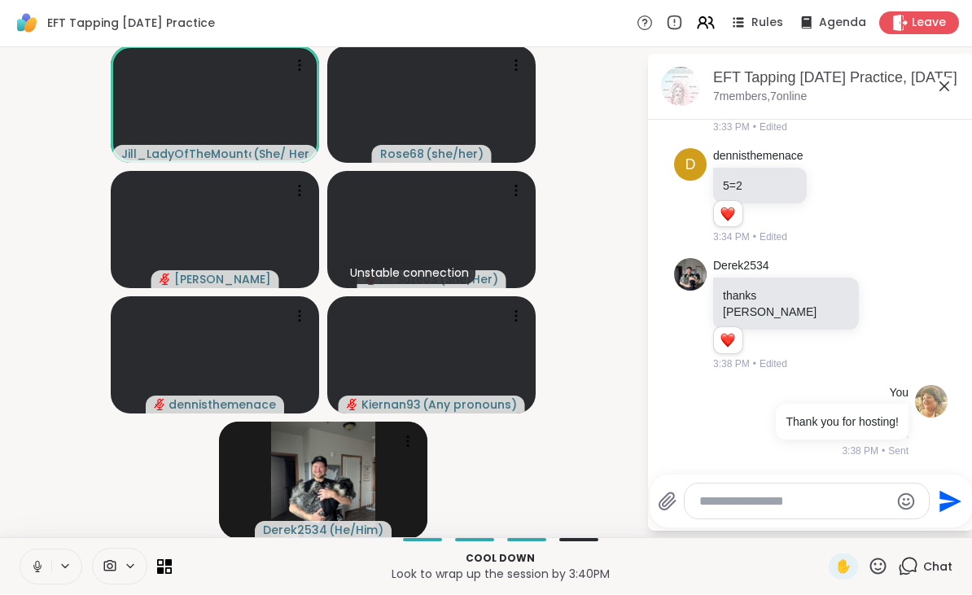
click at [944, 93] on icon at bounding box center [944, 87] width 20 height 20
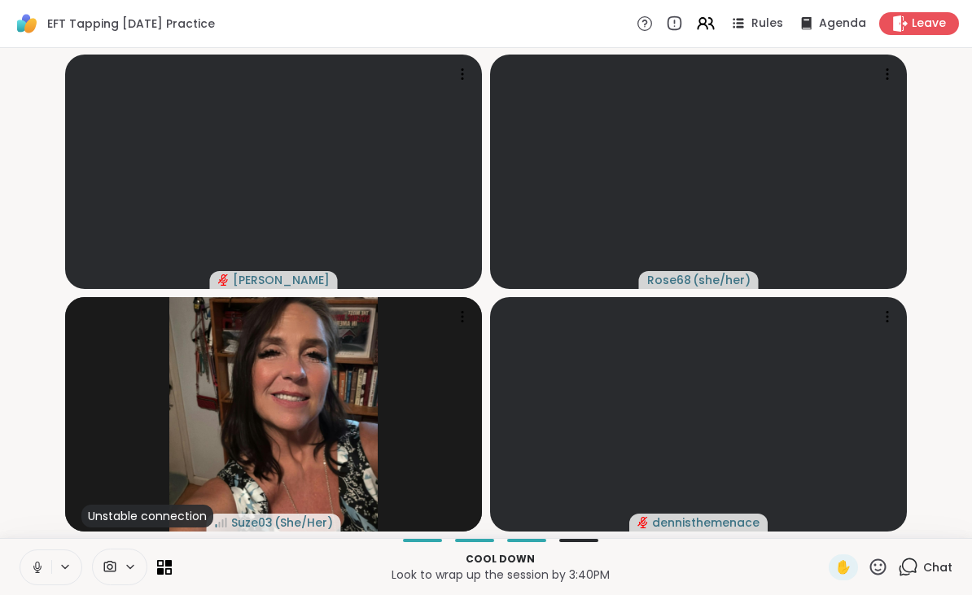
click at [909, 27] on div "Leave" at bounding box center [919, 23] width 80 height 23
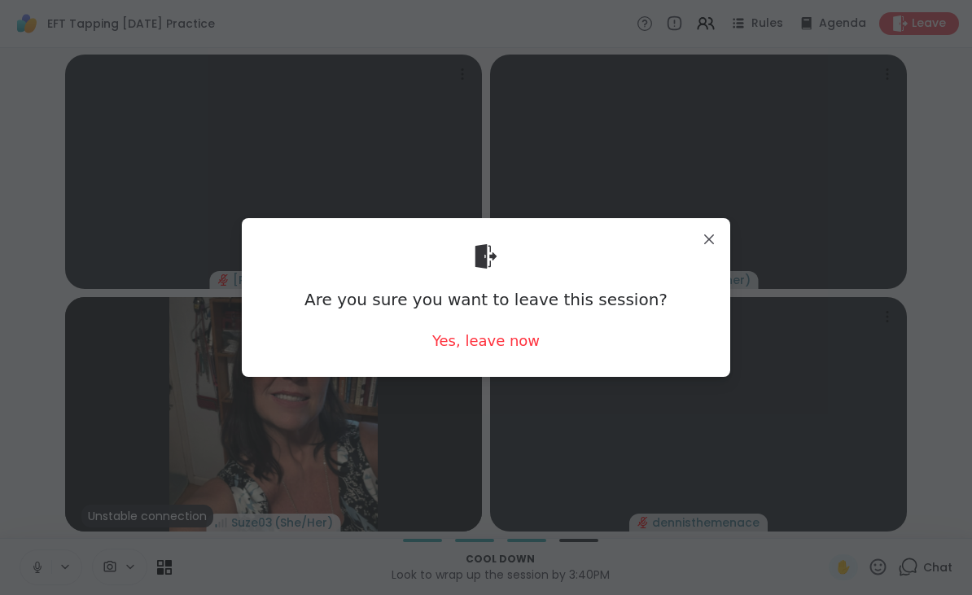
click at [456, 344] on div "Yes, leave now" at bounding box center [485, 340] width 107 height 20
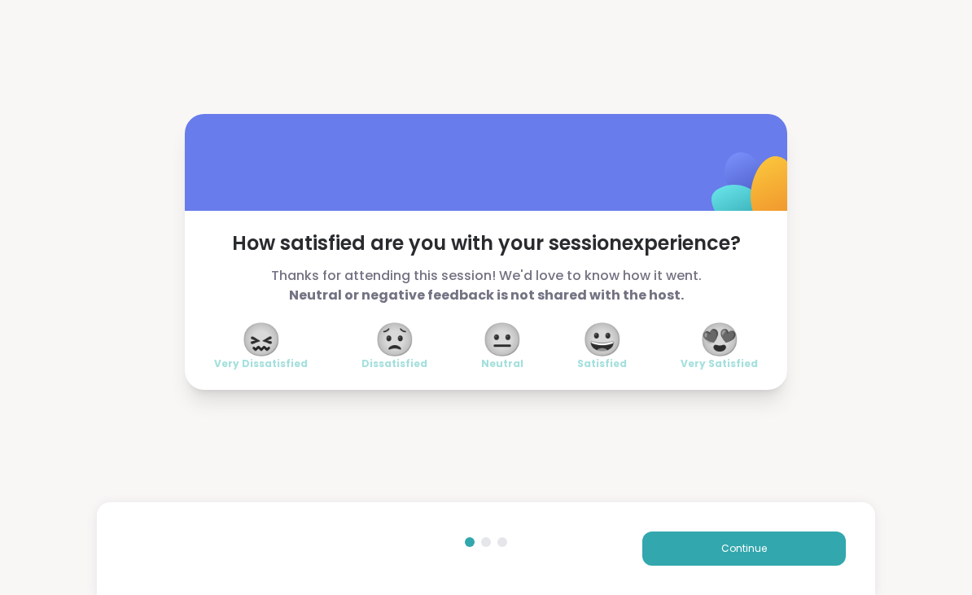
click at [723, 340] on span "😍" at bounding box center [719, 339] width 41 height 29
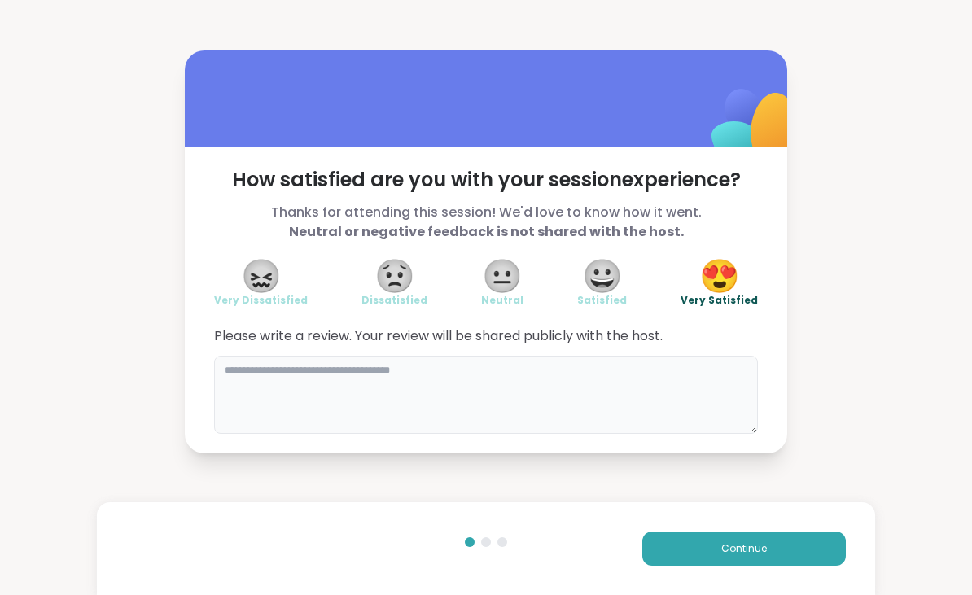
click at [414, 399] on textarea at bounding box center [486, 395] width 544 height 78
type textarea "**********"
click at [835, 558] on button "Continue" at bounding box center [744, 549] width 204 height 34
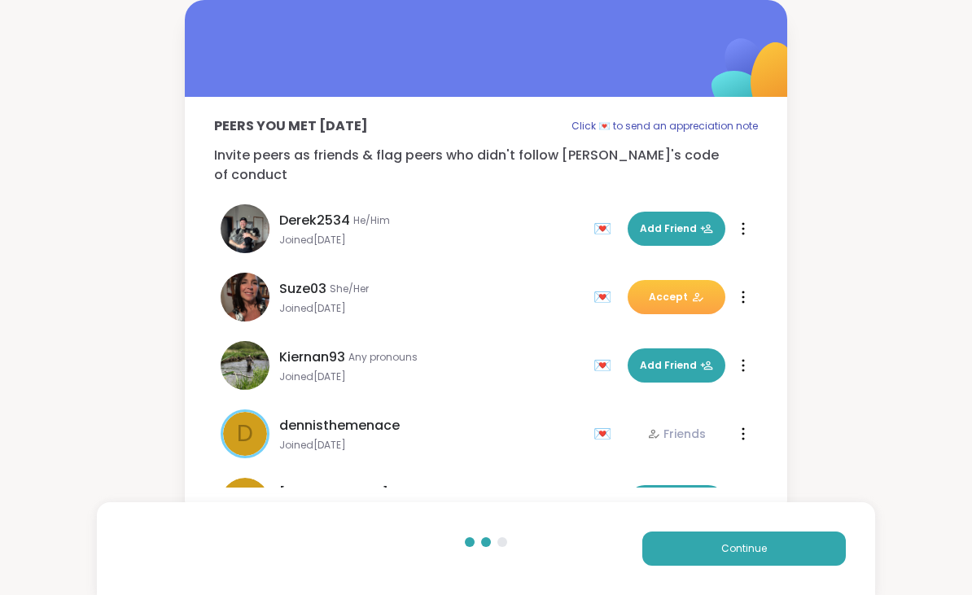
click at [773, 562] on button "Continue" at bounding box center [744, 549] width 204 height 34
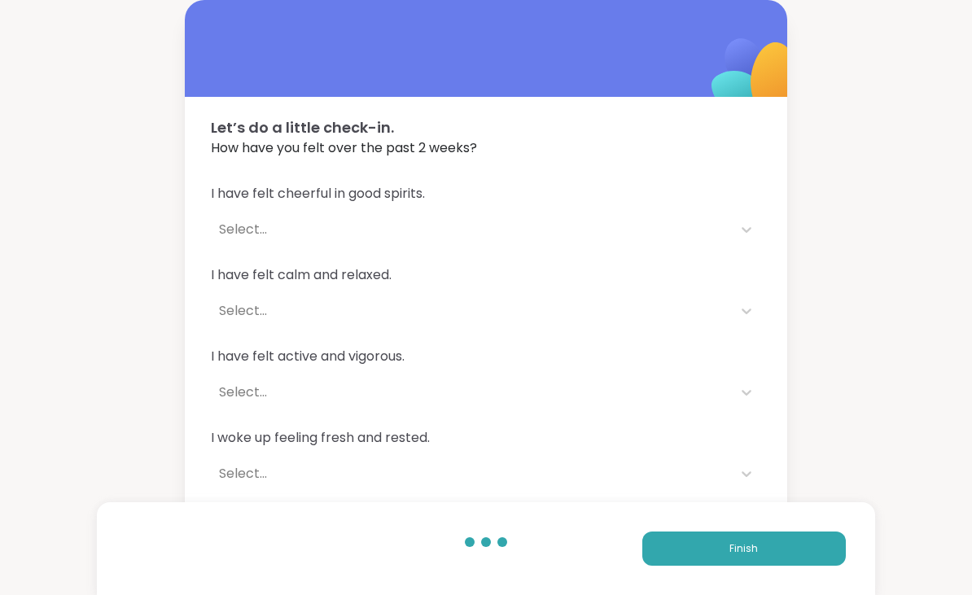
click at [711, 546] on button "Finish" at bounding box center [744, 549] width 204 height 34
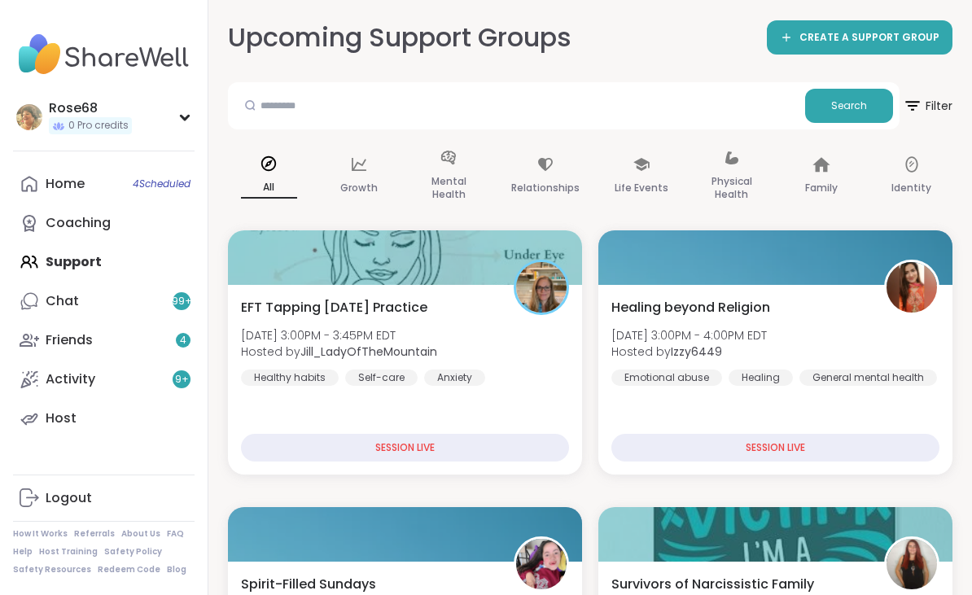
click at [106, 176] on link "Home 4 Scheduled" at bounding box center [104, 183] width 182 height 39
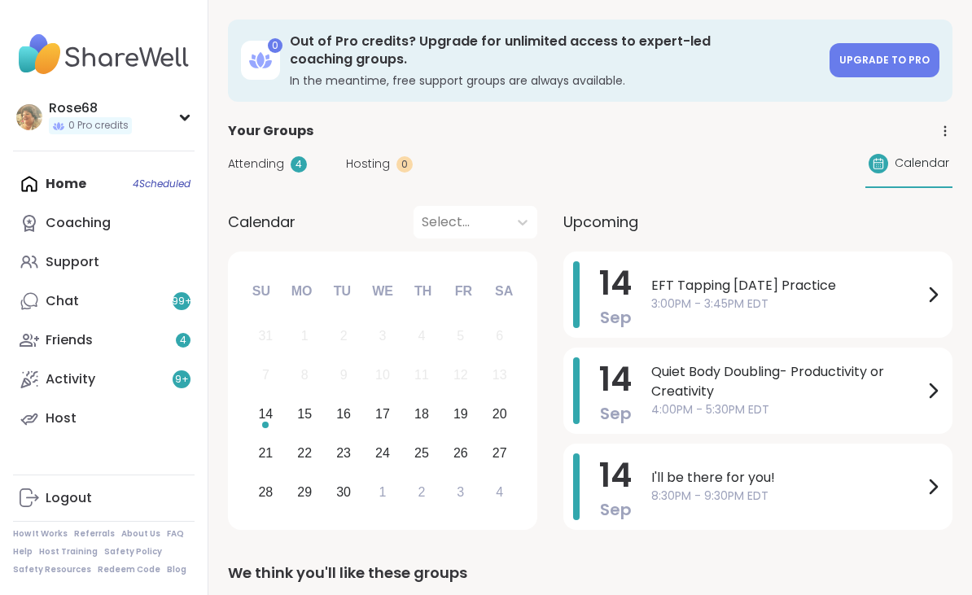
click at [688, 377] on span "Quiet Body Doubling- Productivity or Creativity" at bounding box center [787, 381] width 272 height 39
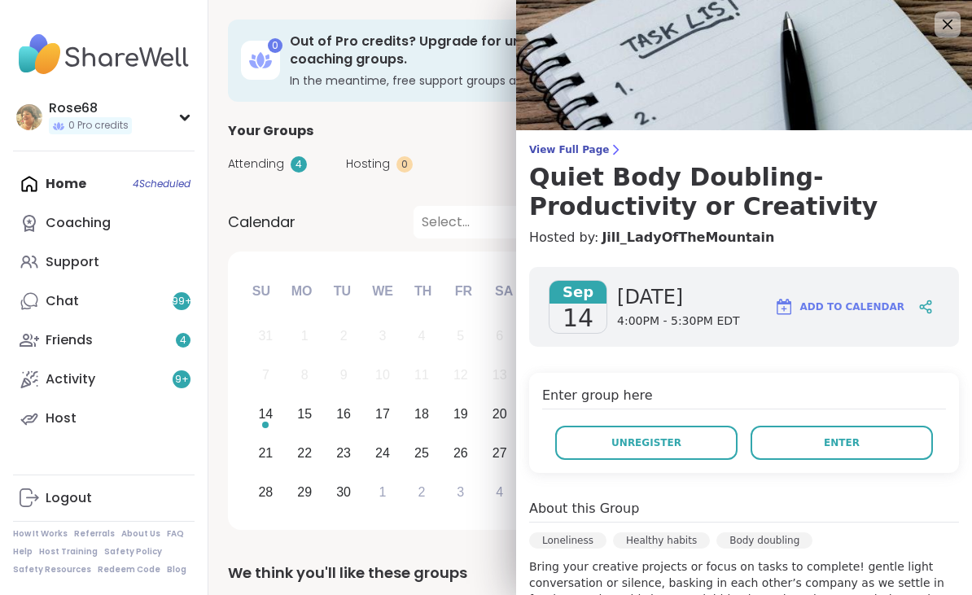
click at [948, 29] on icon at bounding box center [948, 25] width 20 height 20
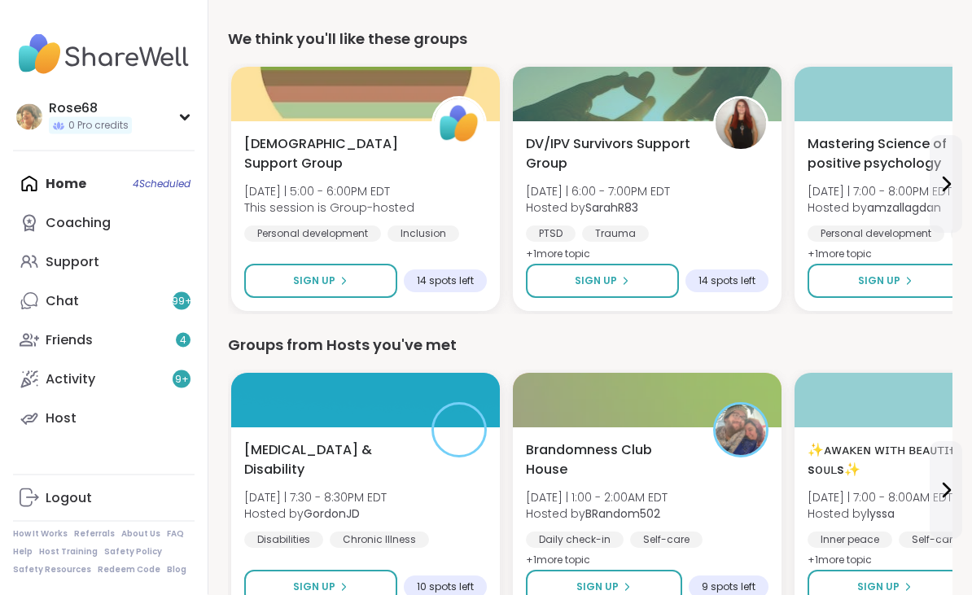
scroll to position [534, 0]
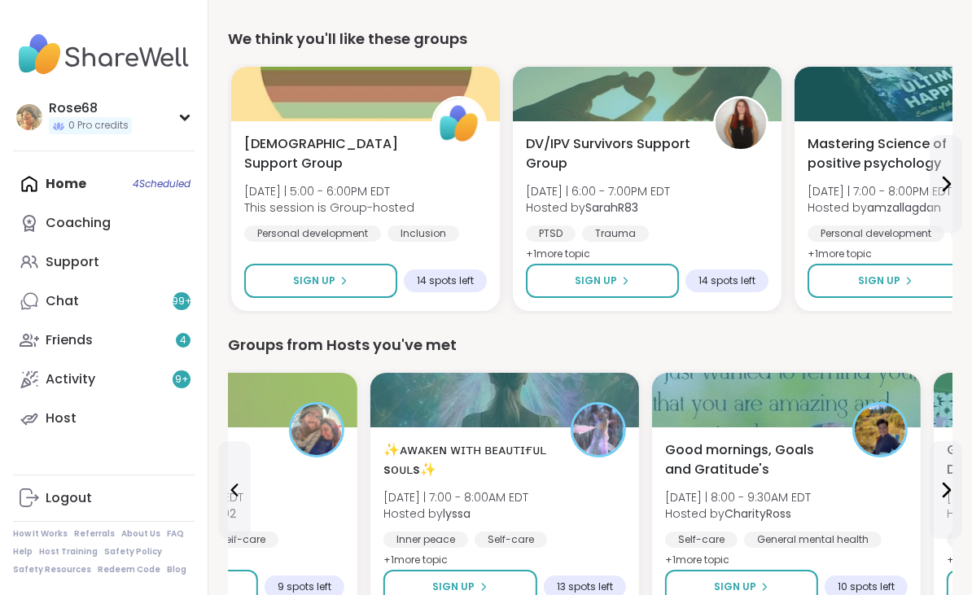
click at [448, 580] on span "Sign Up" at bounding box center [453, 587] width 42 height 15
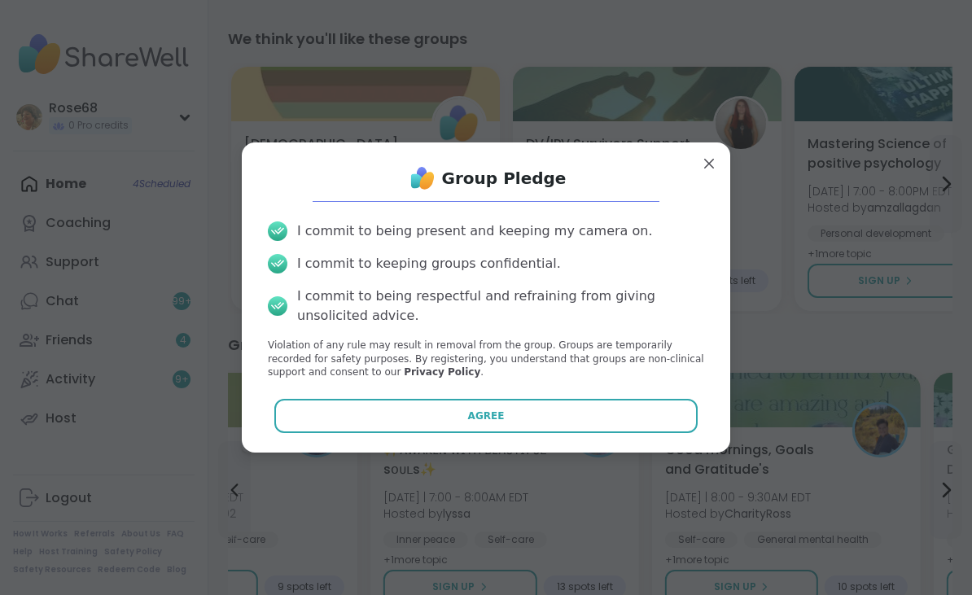
click at [476, 423] on span "Agree" at bounding box center [486, 416] width 37 height 15
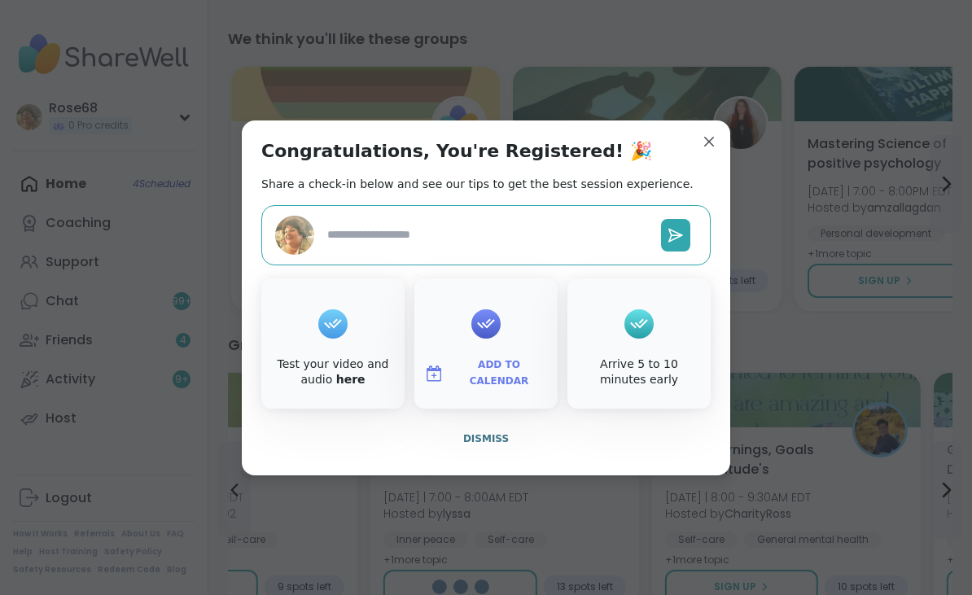
type textarea "*"
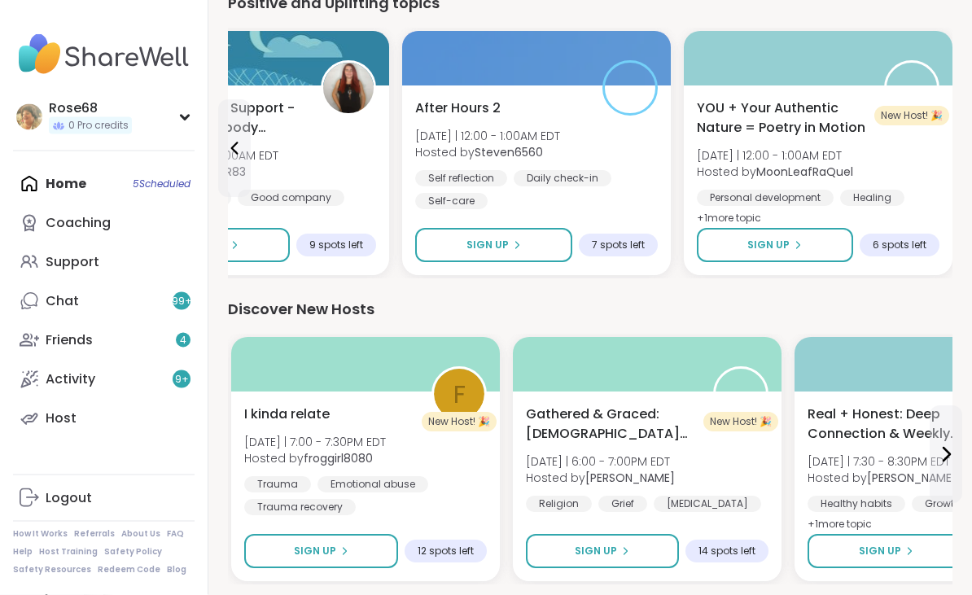
scroll to position [1786, 0]
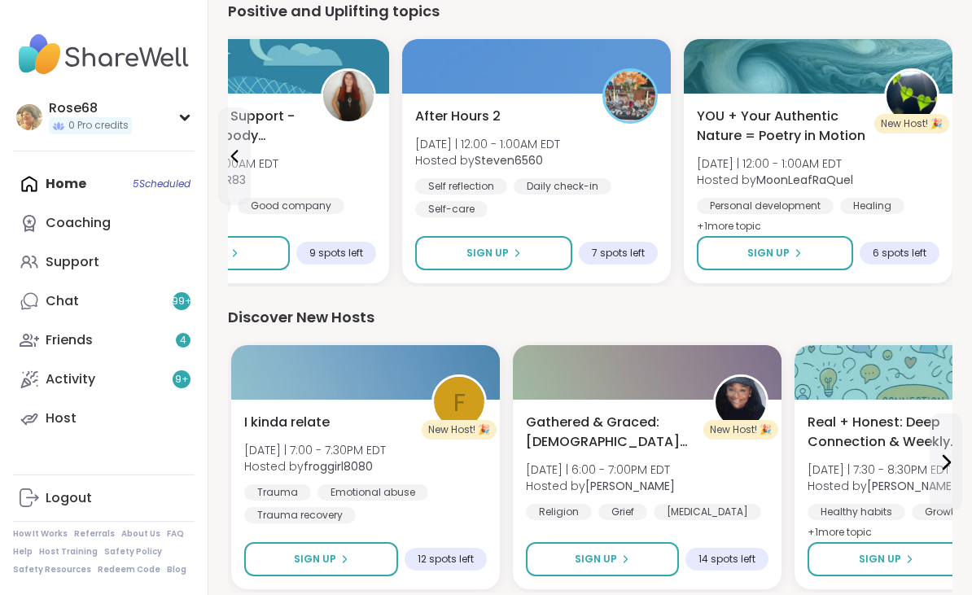
click at [72, 311] on link "Chat 99 +" at bounding box center [104, 301] width 182 height 39
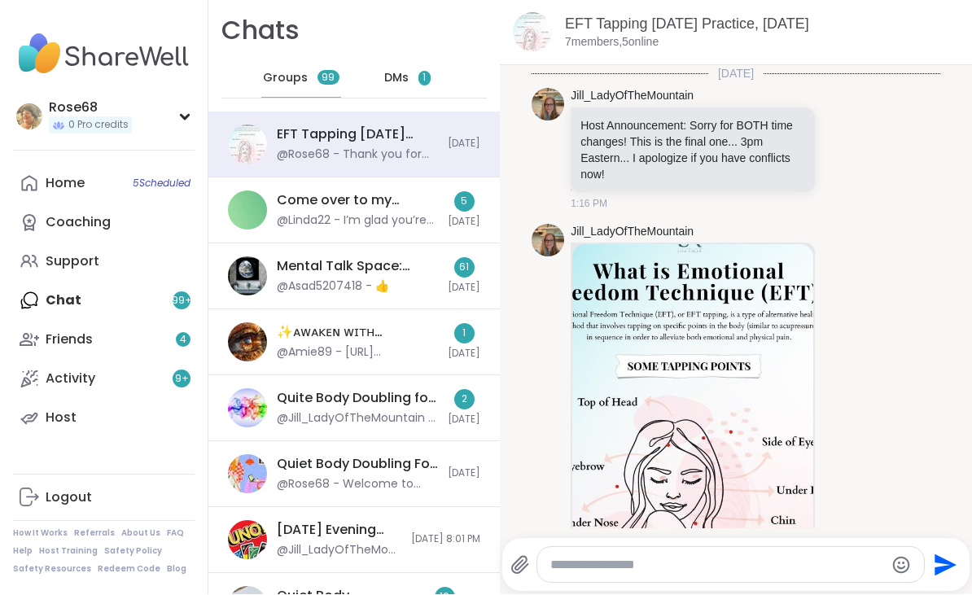
scroll to position [1808, 0]
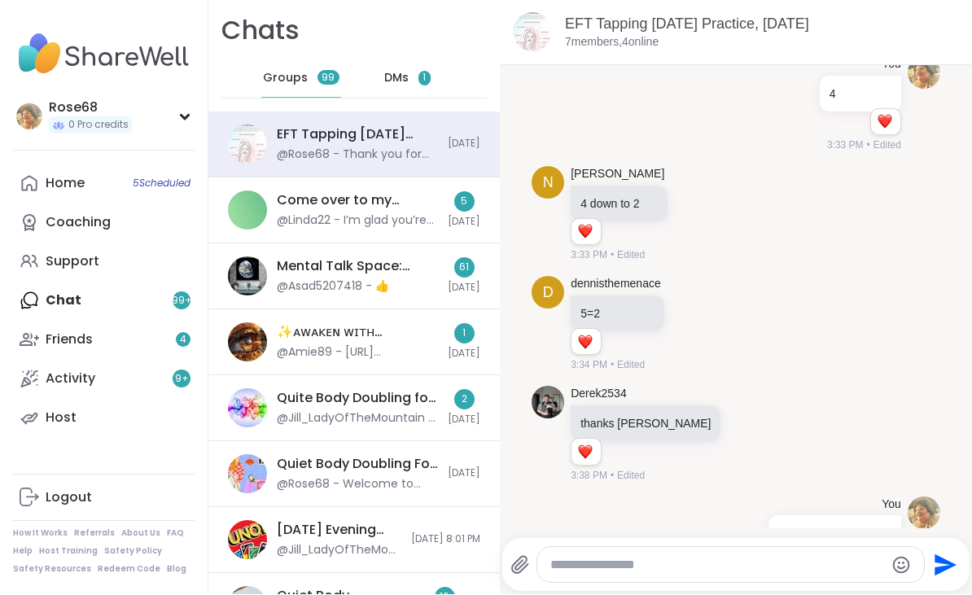
click at [57, 339] on div "Friends 4" at bounding box center [69, 340] width 47 height 18
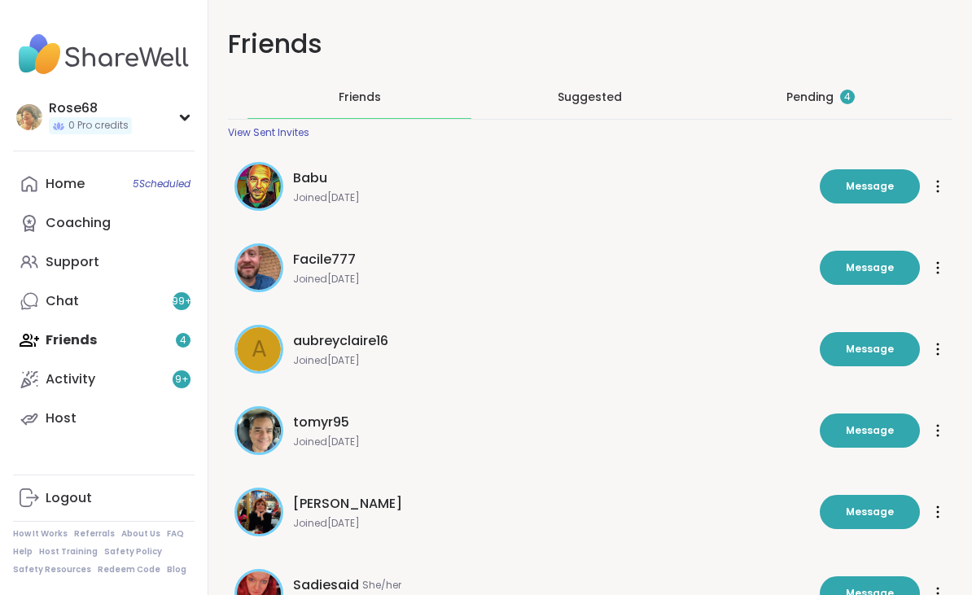
click at [818, 91] on div "Pending 4" at bounding box center [820, 97] width 68 height 16
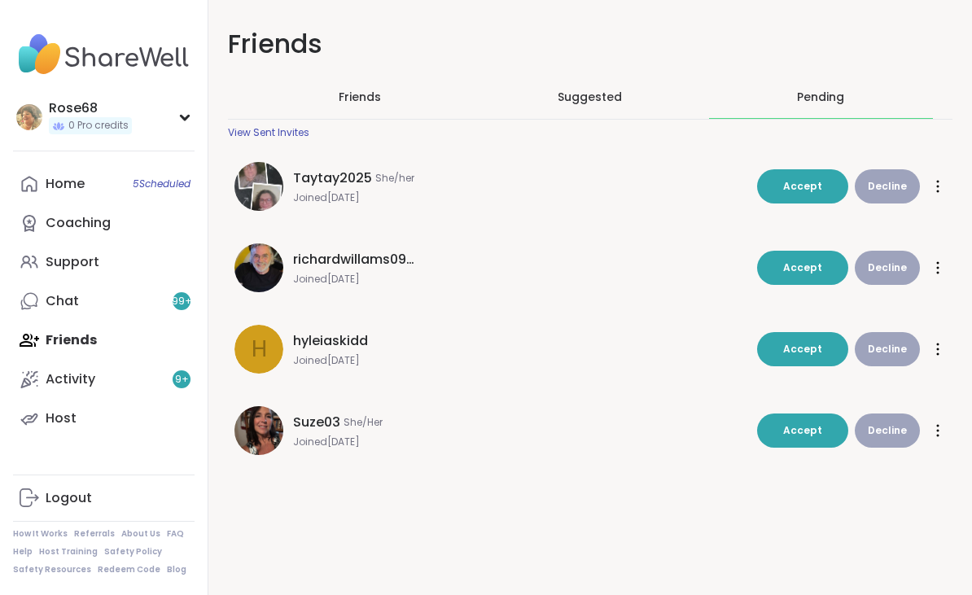
click at [811, 189] on span "Accept" at bounding box center [802, 186] width 39 height 14
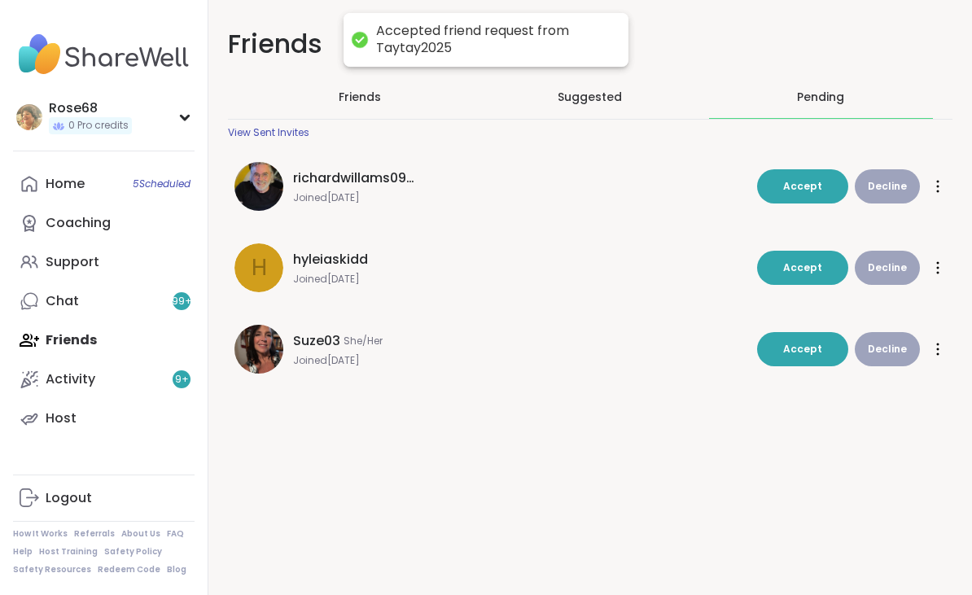
click at [801, 201] on button "Accept" at bounding box center [802, 186] width 91 height 34
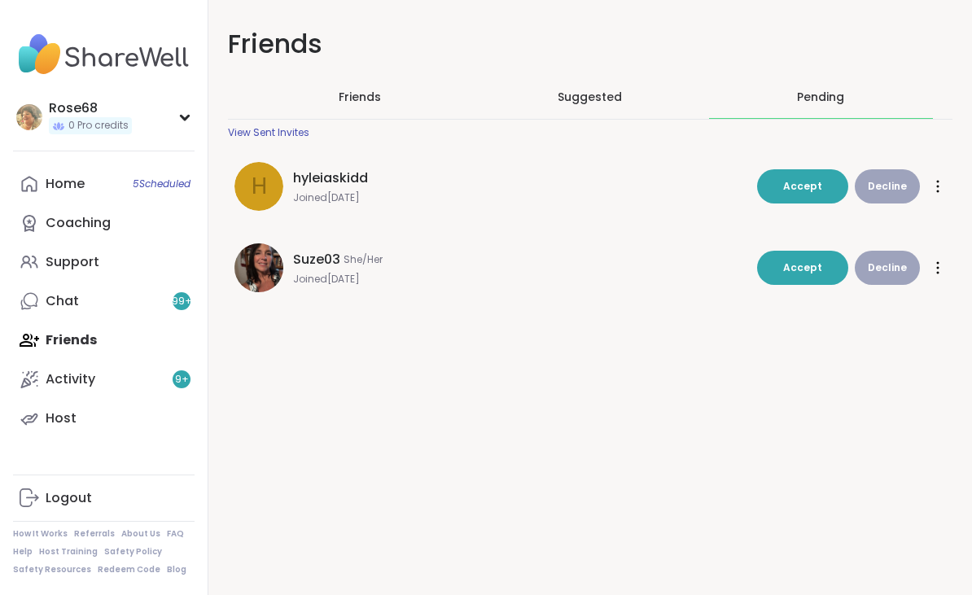
click at [807, 189] on span "Accept" at bounding box center [802, 186] width 39 height 14
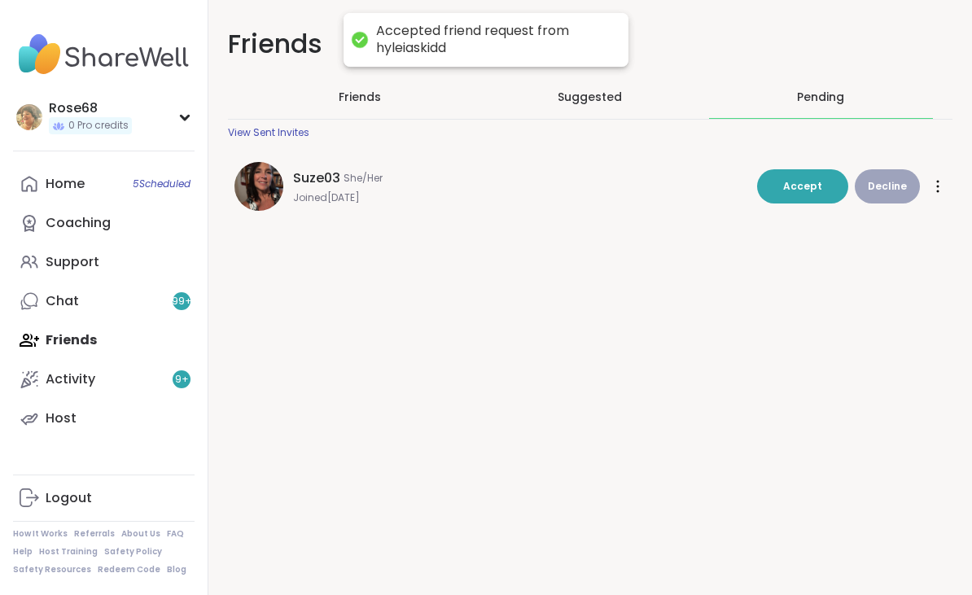
click at [797, 194] on button "Accept" at bounding box center [802, 186] width 91 height 34
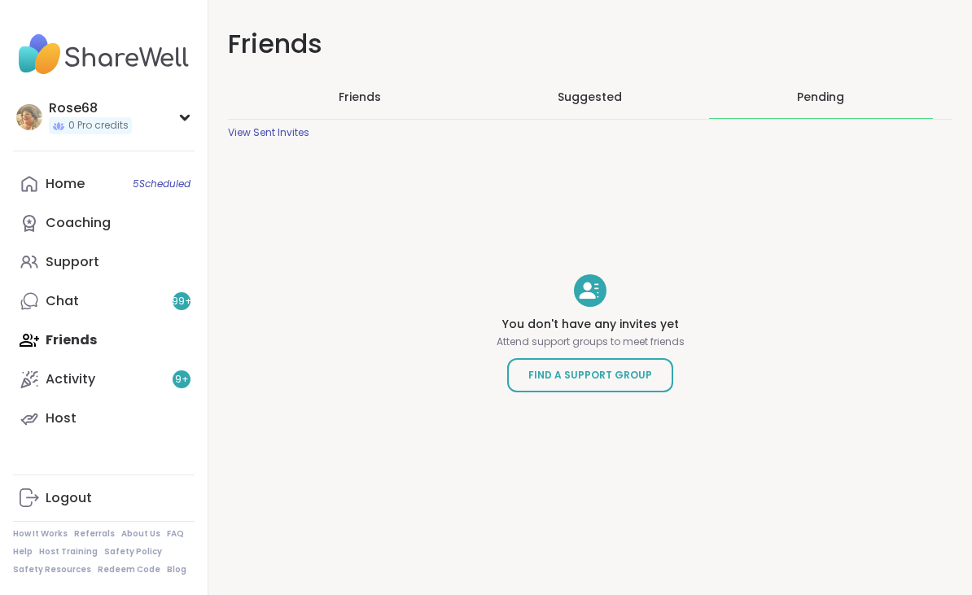
click at [76, 386] on div "Activity 9 +" at bounding box center [71, 379] width 50 height 18
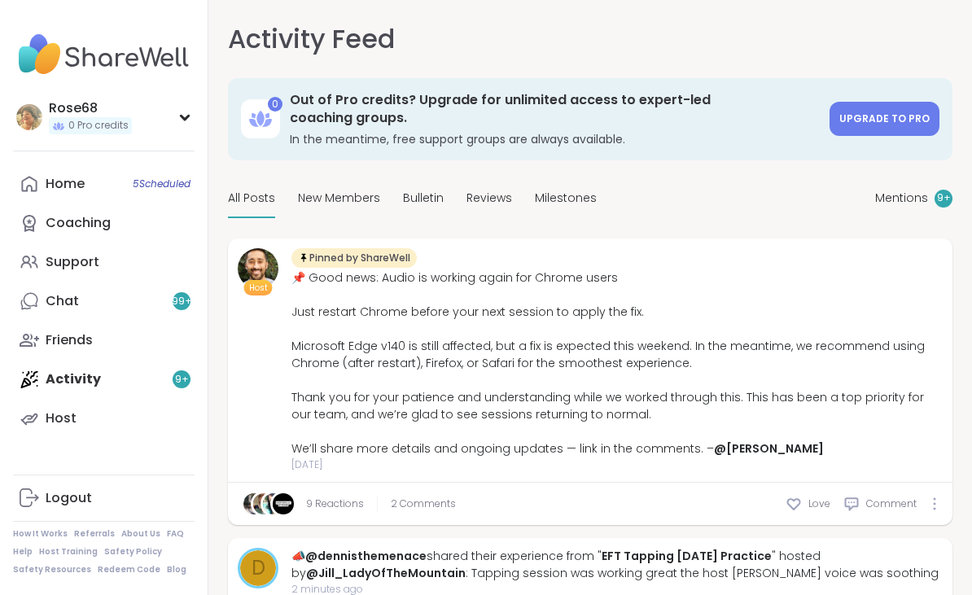
click at [783, 490] on div "9 Reactions 2 Comments Love Comment" at bounding box center [590, 504] width 724 height 42
click at [790, 496] on icon at bounding box center [794, 504] width 16 height 16
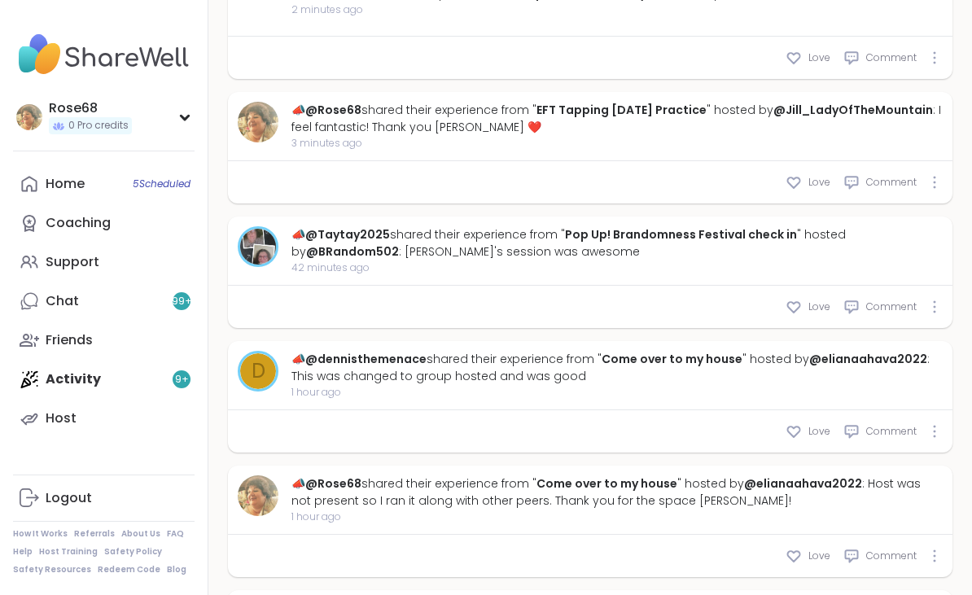
scroll to position [696, 0]
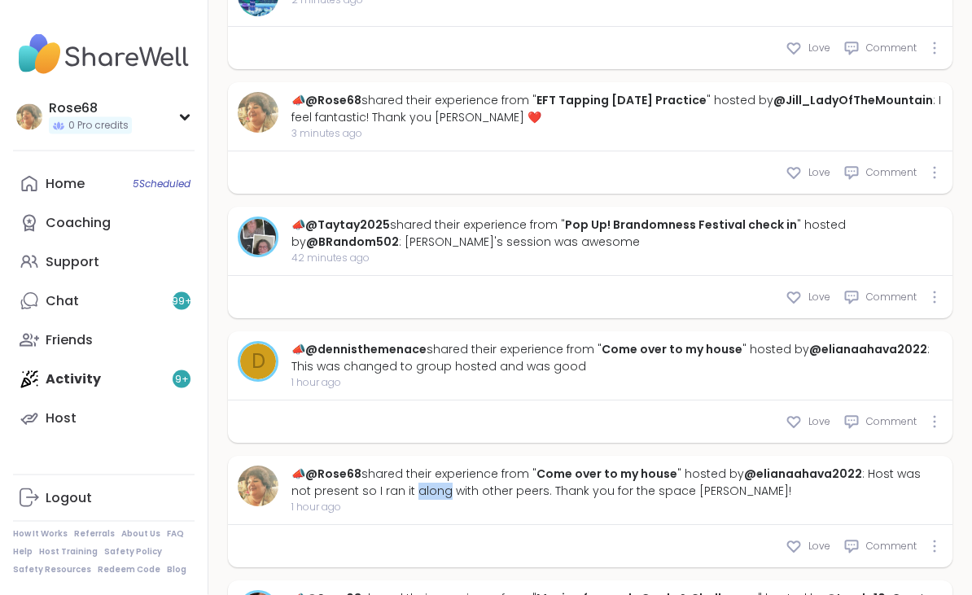
click at [333, 536] on div "Love Comment" at bounding box center [590, 547] width 724 height 42
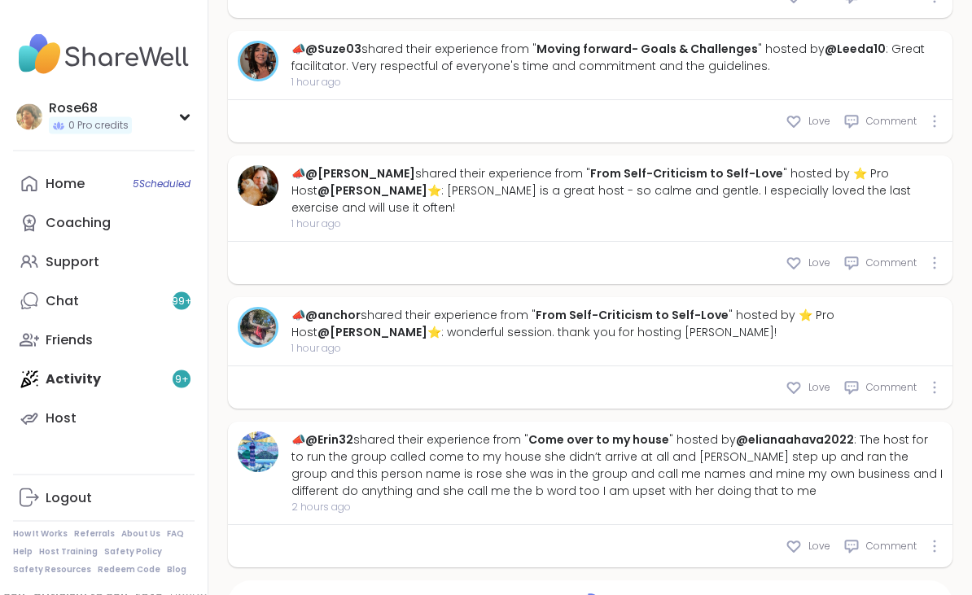
scroll to position [1246, 0]
click at [879, 539] on span "Comment" at bounding box center [891, 546] width 50 height 15
click at [377, 584] on input "text" at bounding box center [579, 598] width 591 height 28
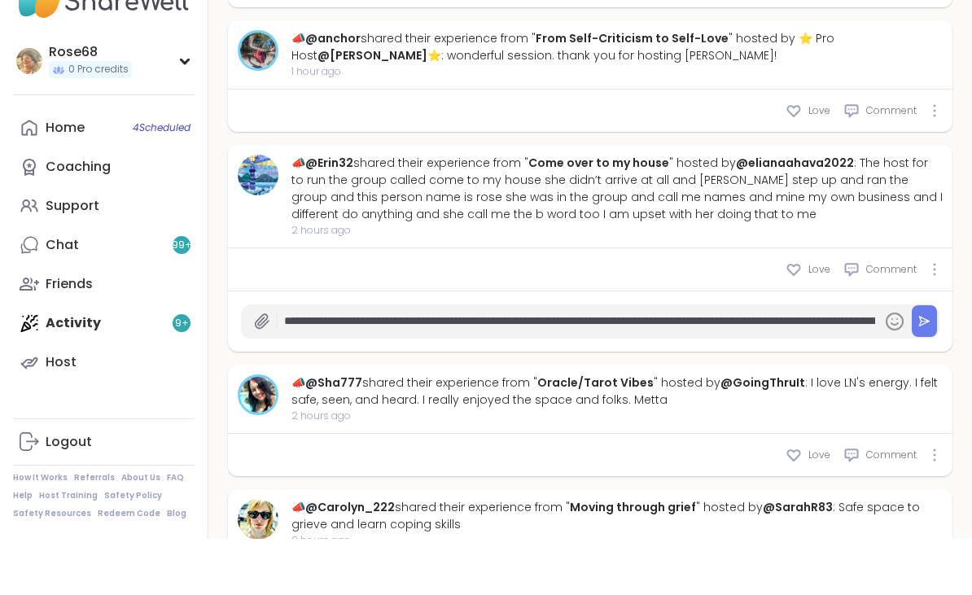
click at [291, 363] on input "**********" at bounding box center [579, 377] width 591 height 28
click at [828, 363] on input "**********" at bounding box center [579, 377] width 591 height 28
click at [858, 363] on input "**********" at bounding box center [579, 377] width 591 height 28
type input "**********"
click at [926, 361] on button at bounding box center [924, 377] width 25 height 32
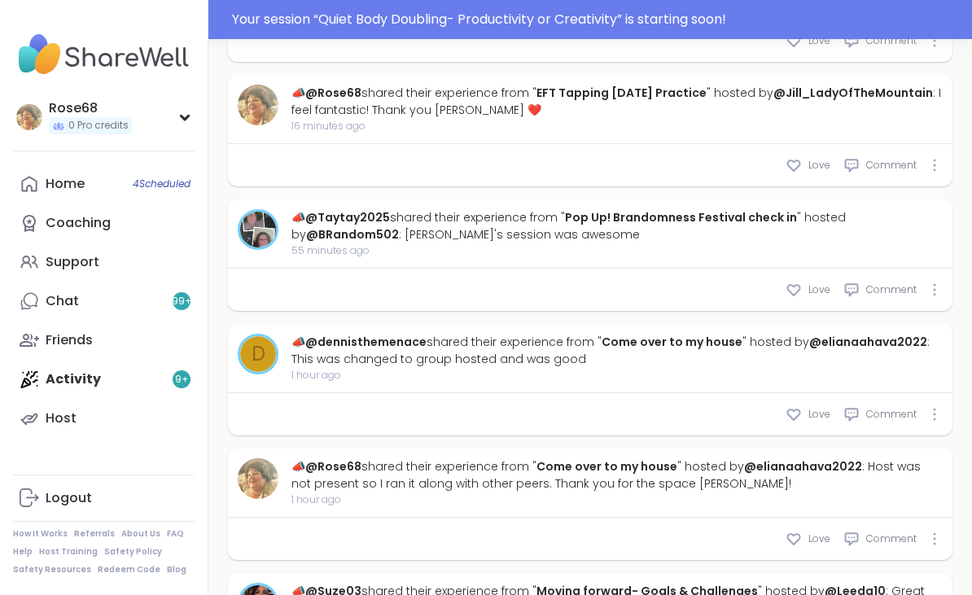
scroll to position [749, 0]
